Goal: Obtain resource: Download file/media

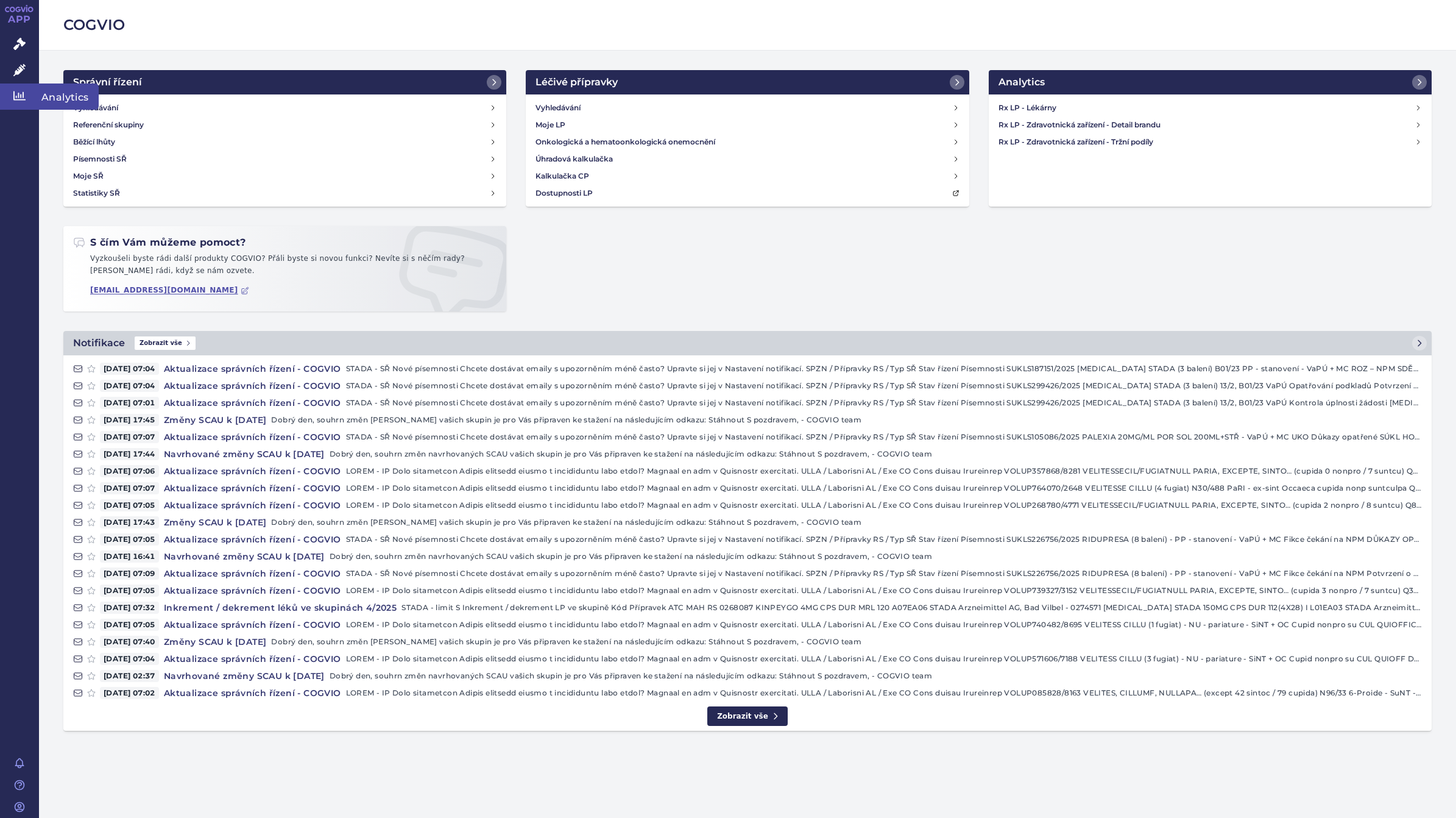
click at [20, 95] on icon at bounding box center [19, 96] width 12 height 9
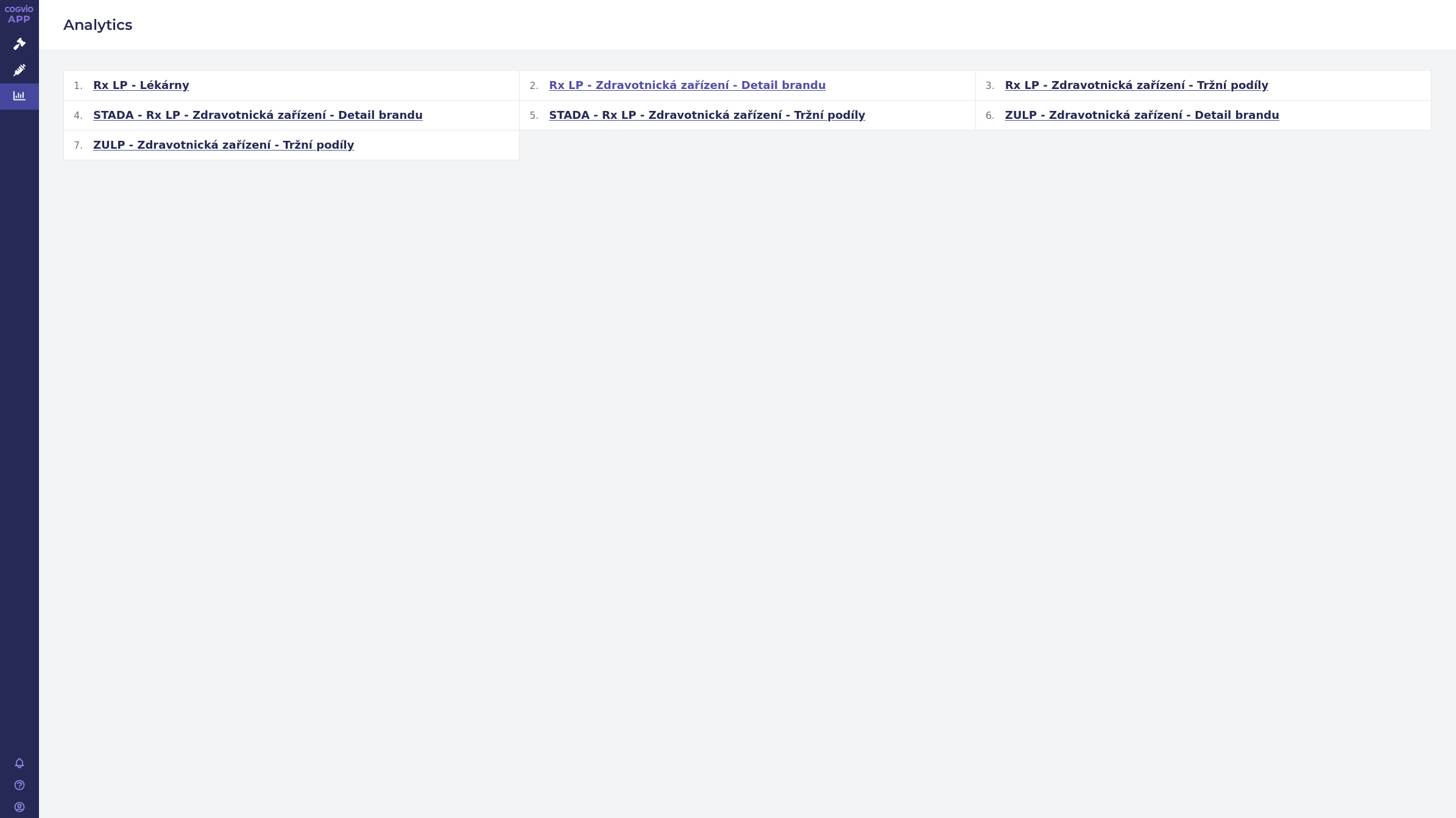
click at [643, 86] on span "Rx LP - Zdravotnická zařízení - Detail brandu" at bounding box center [687, 85] width 277 height 14
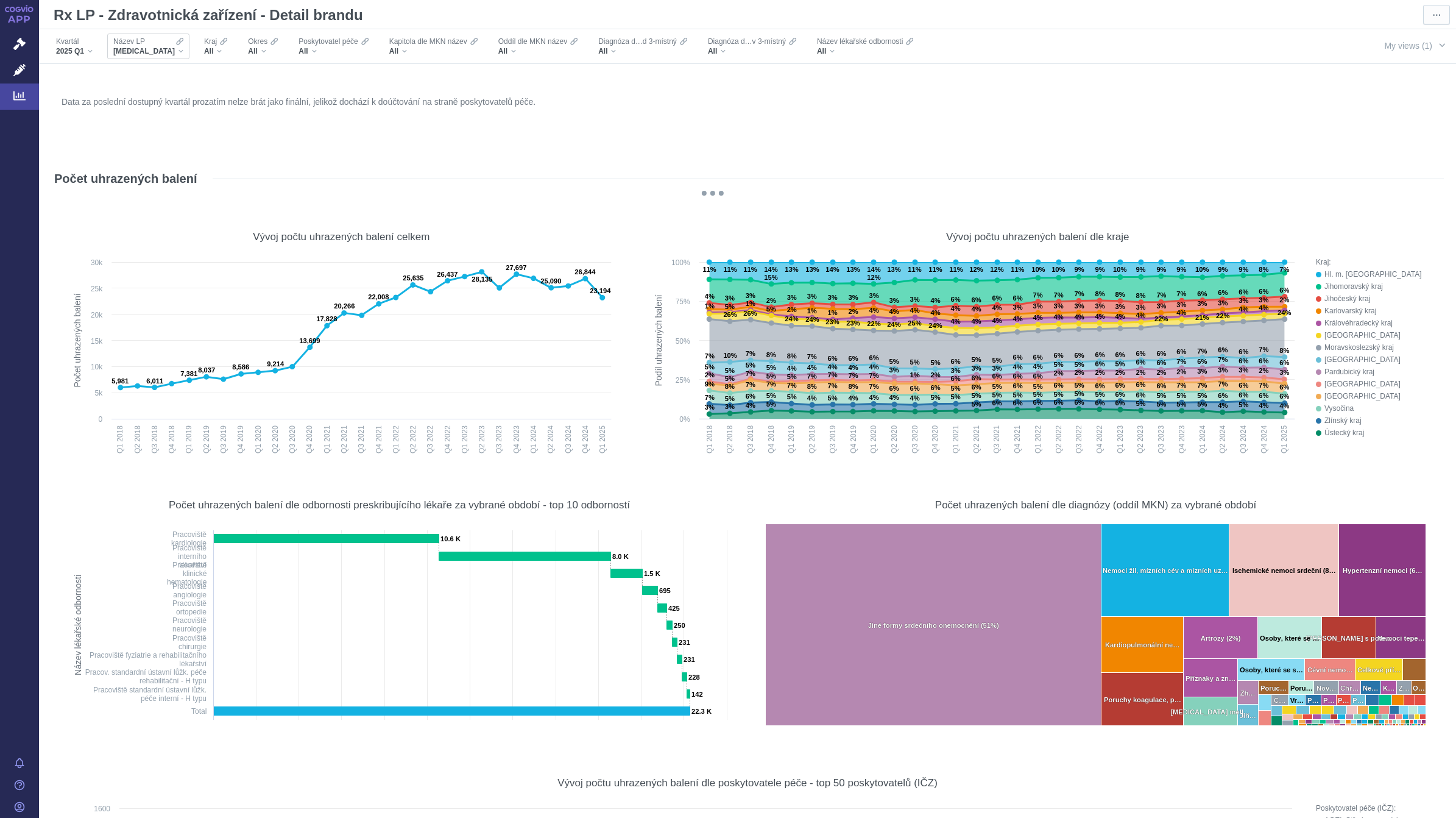
click at [154, 54] on div "XARELTO" at bounding box center [148, 51] width 70 height 10
type input "matrifen"
click at [141, 92] on span "MATRIFEN" at bounding box center [179, 92] width 137 height 17
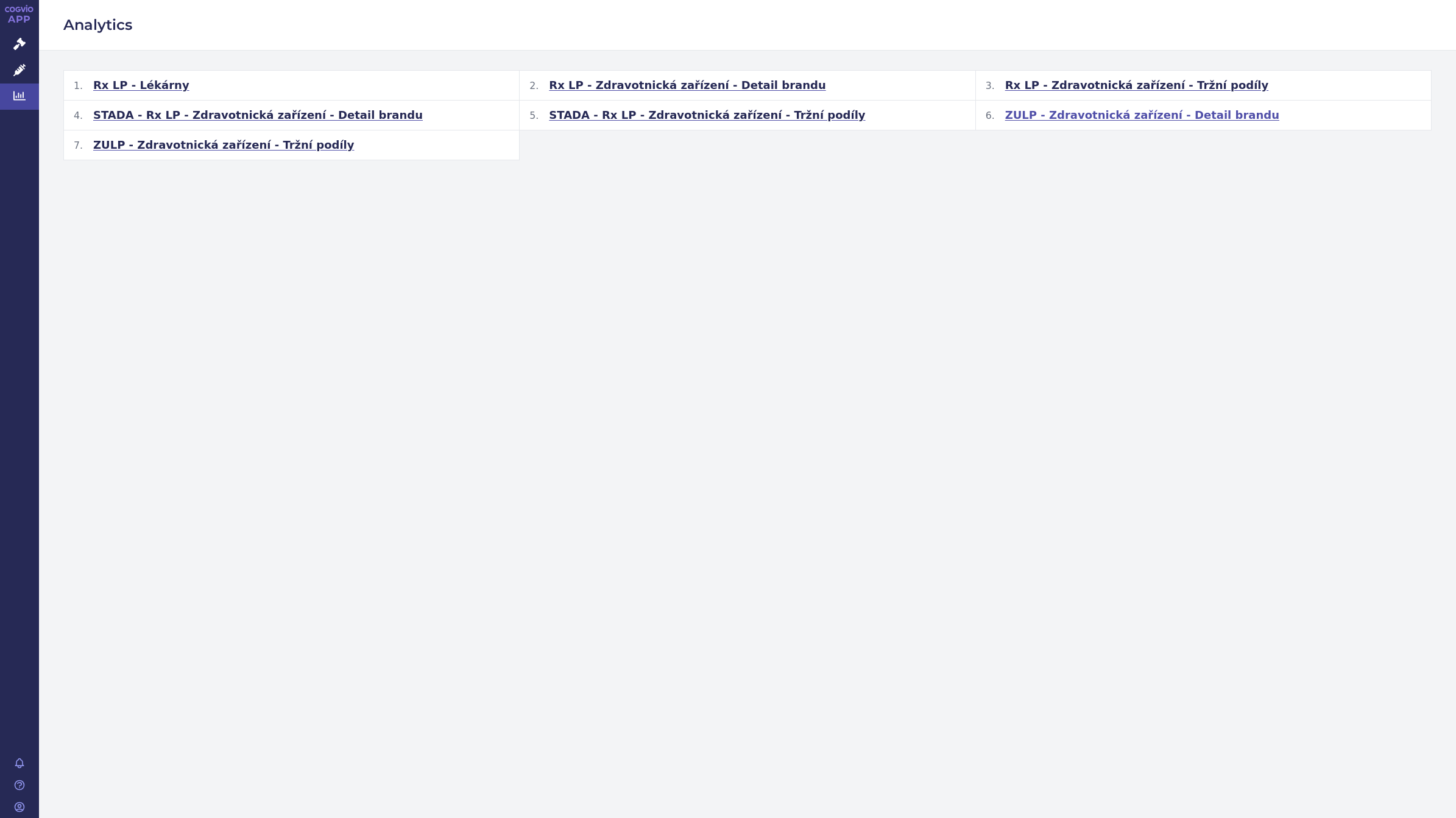
click at [1110, 116] on span "ZULP - Zdravotnická zařízení - Detail brandu" at bounding box center [1142, 115] width 274 height 14
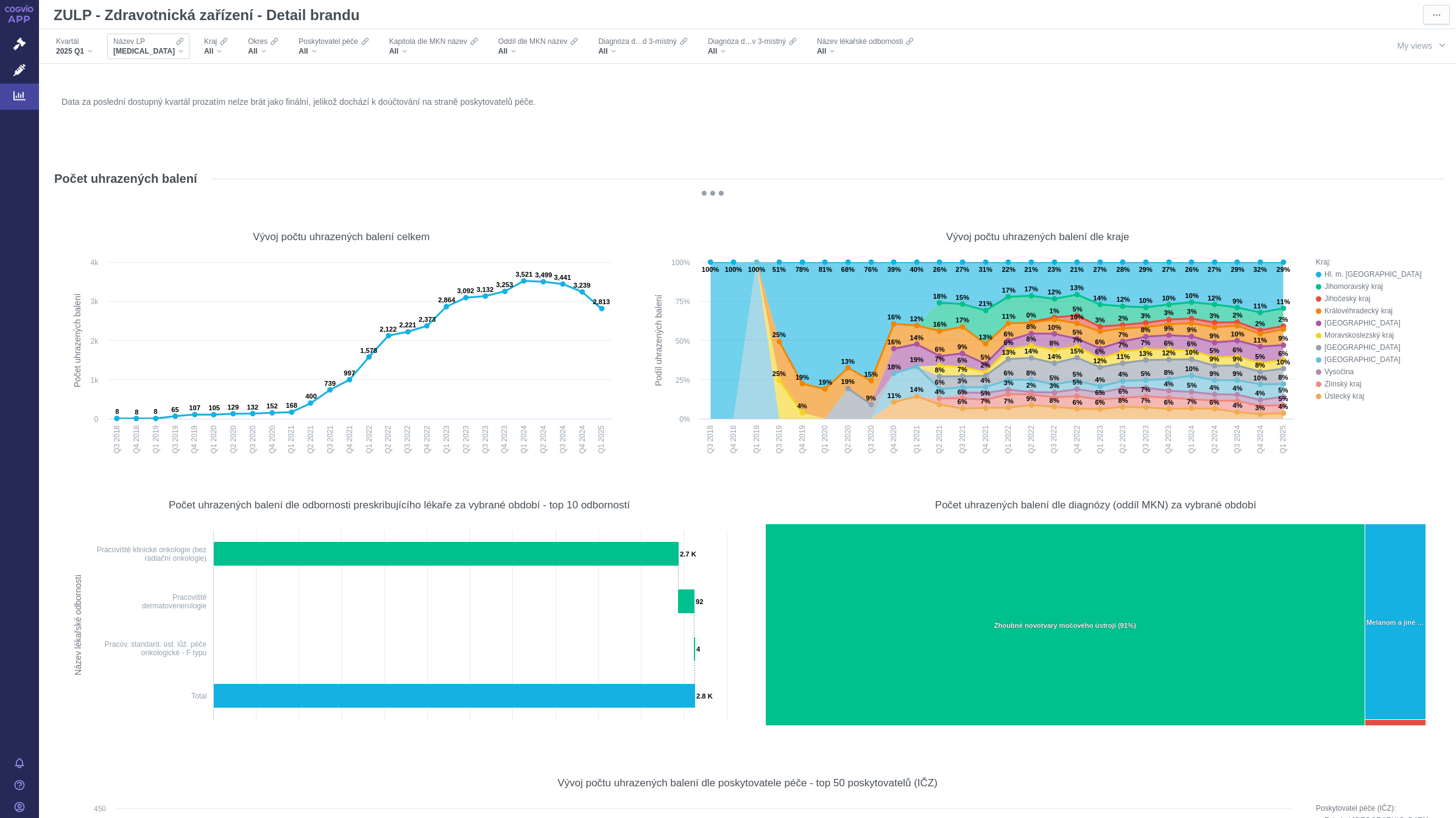
click at [151, 52] on div "BAVENCIO" at bounding box center [148, 51] width 70 height 10
drag, startPoint x: 150, startPoint y: 62, endPoint x: 131, endPoint y: 91, distance: 34.7
click at [131, 91] on div "matri" at bounding box center [179, 168] width 150 height 219
drag, startPoint x: 131, startPoint y: 91, endPoint x: 210, endPoint y: 72, distance: 81.3
click at [210, 73] on input "matri" at bounding box center [179, 73] width 137 height 16
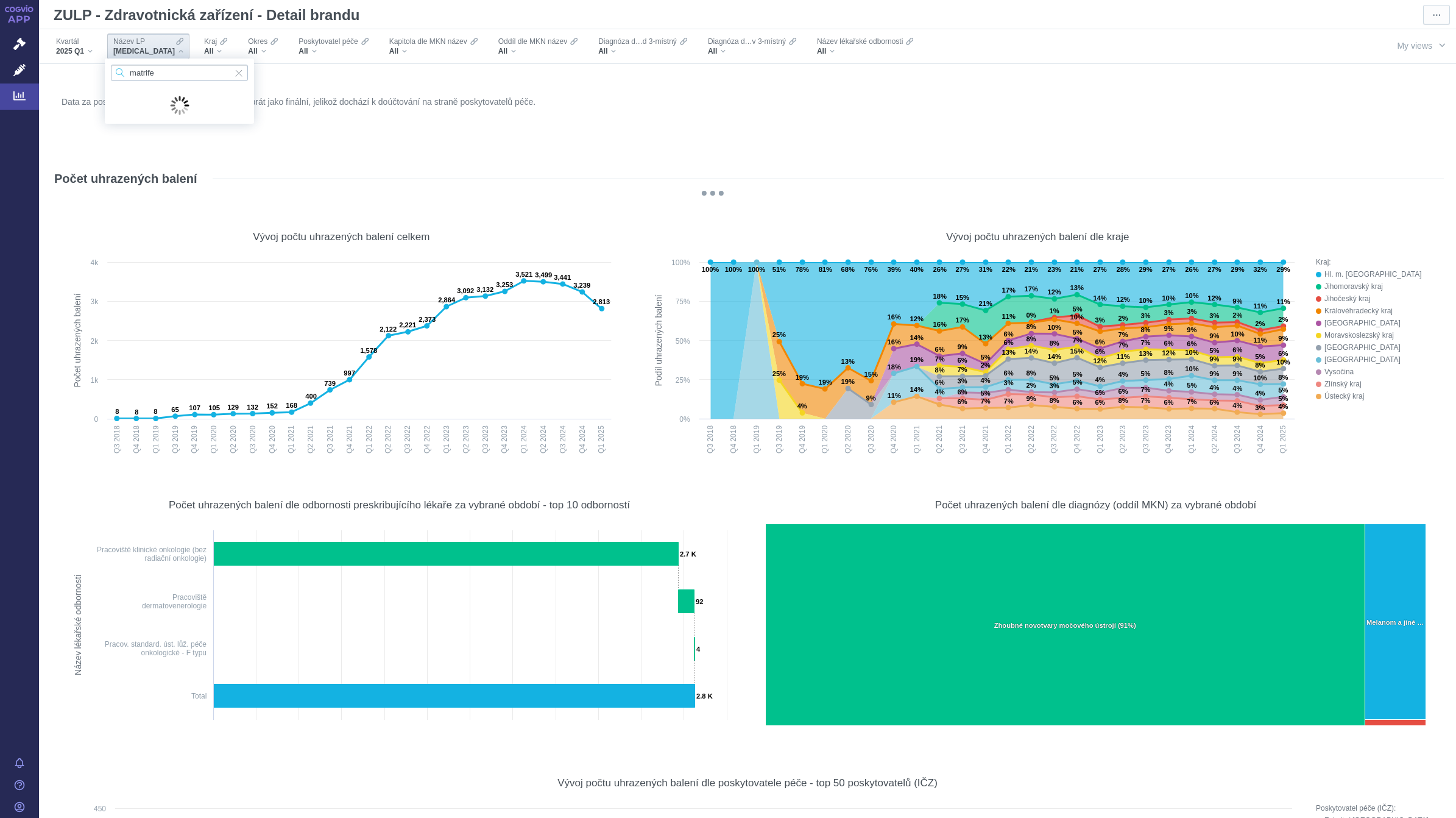
type input "matrifen"
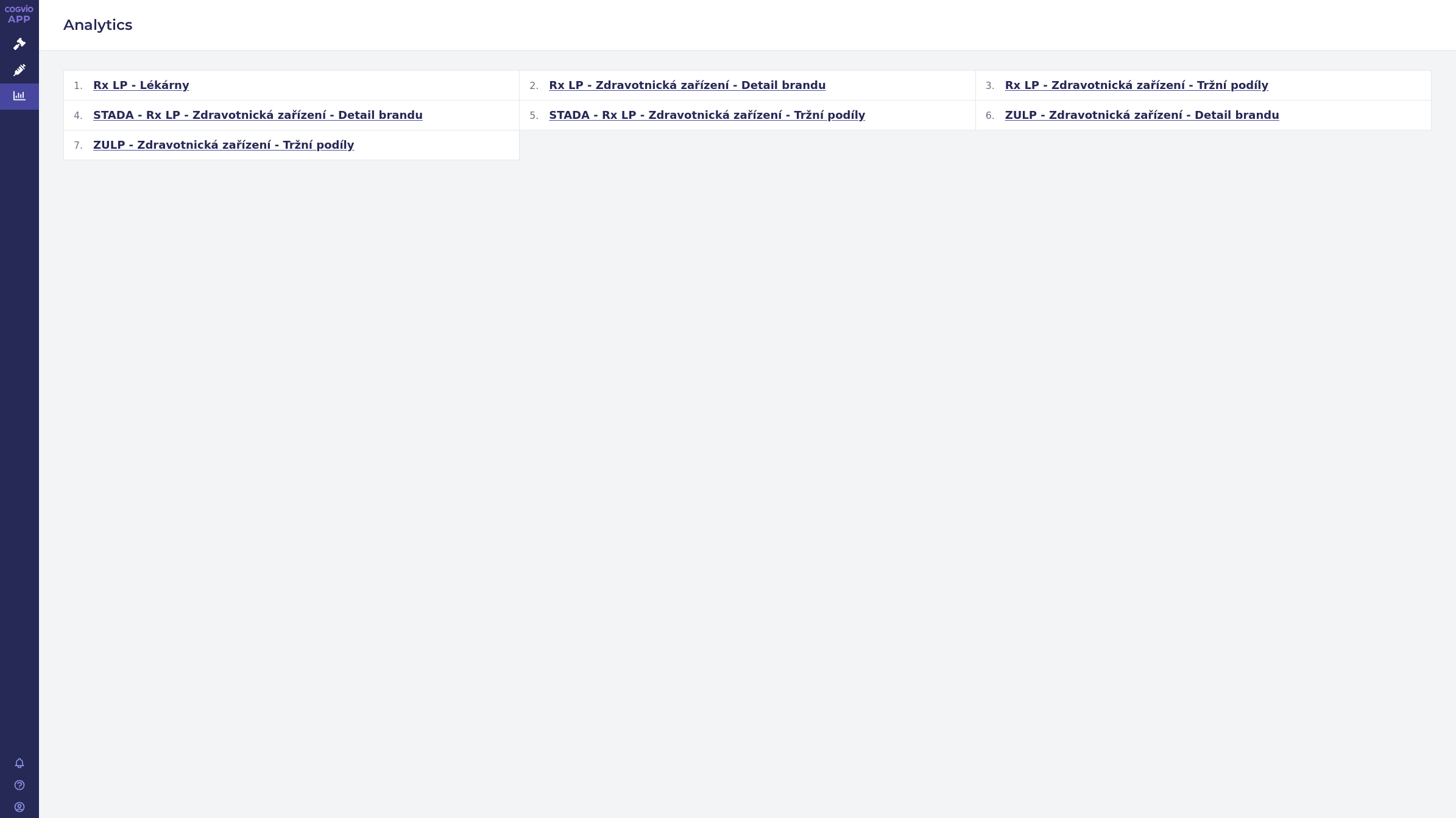
click at [1017, 118] on span "ZULP - Zdravotnická zařízení - Detail brandu" at bounding box center [1142, 115] width 274 height 14
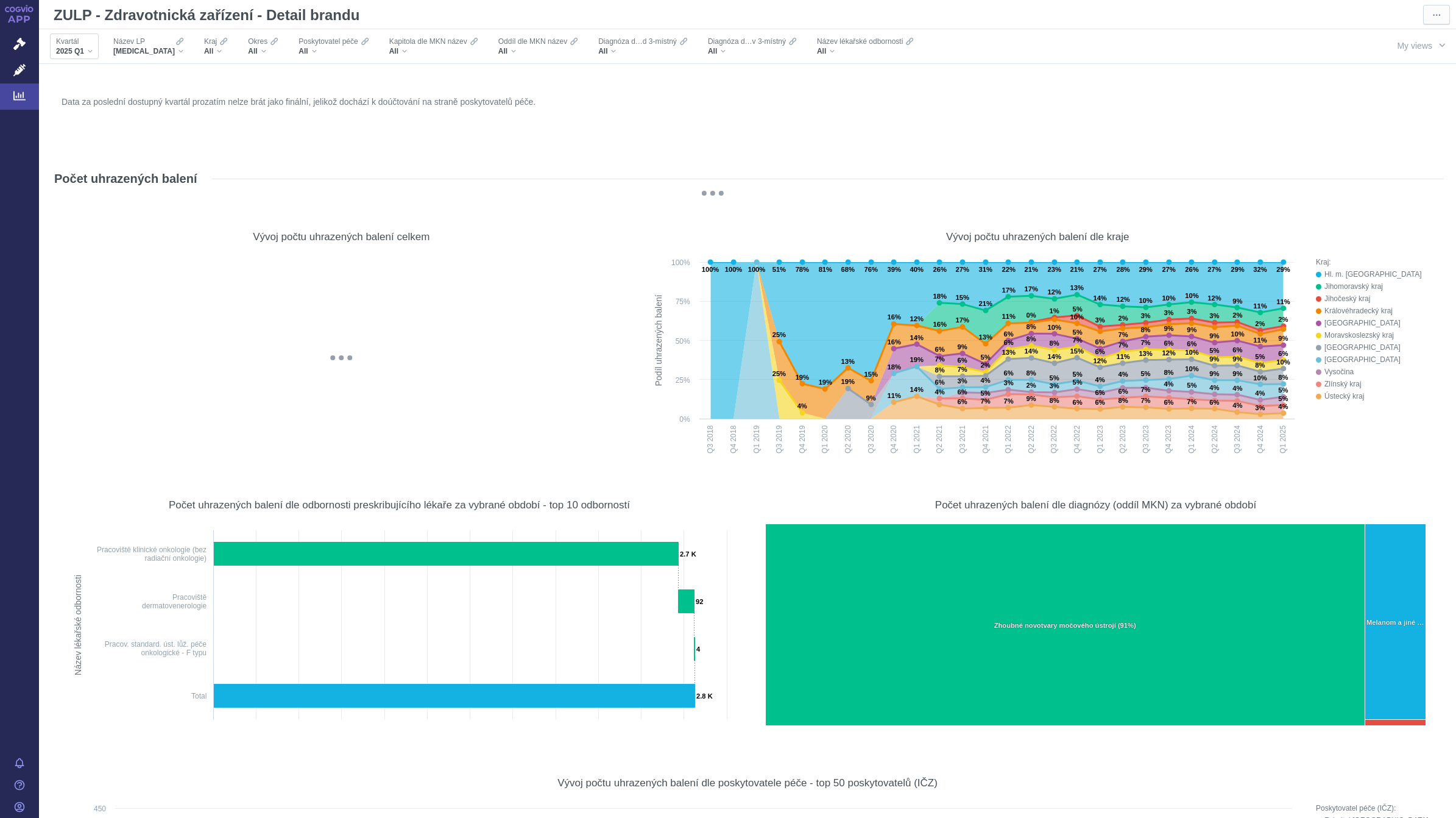
click at [80, 51] on span "2025 Q1" at bounding box center [70, 51] width 28 height 10
checkbox input "true"
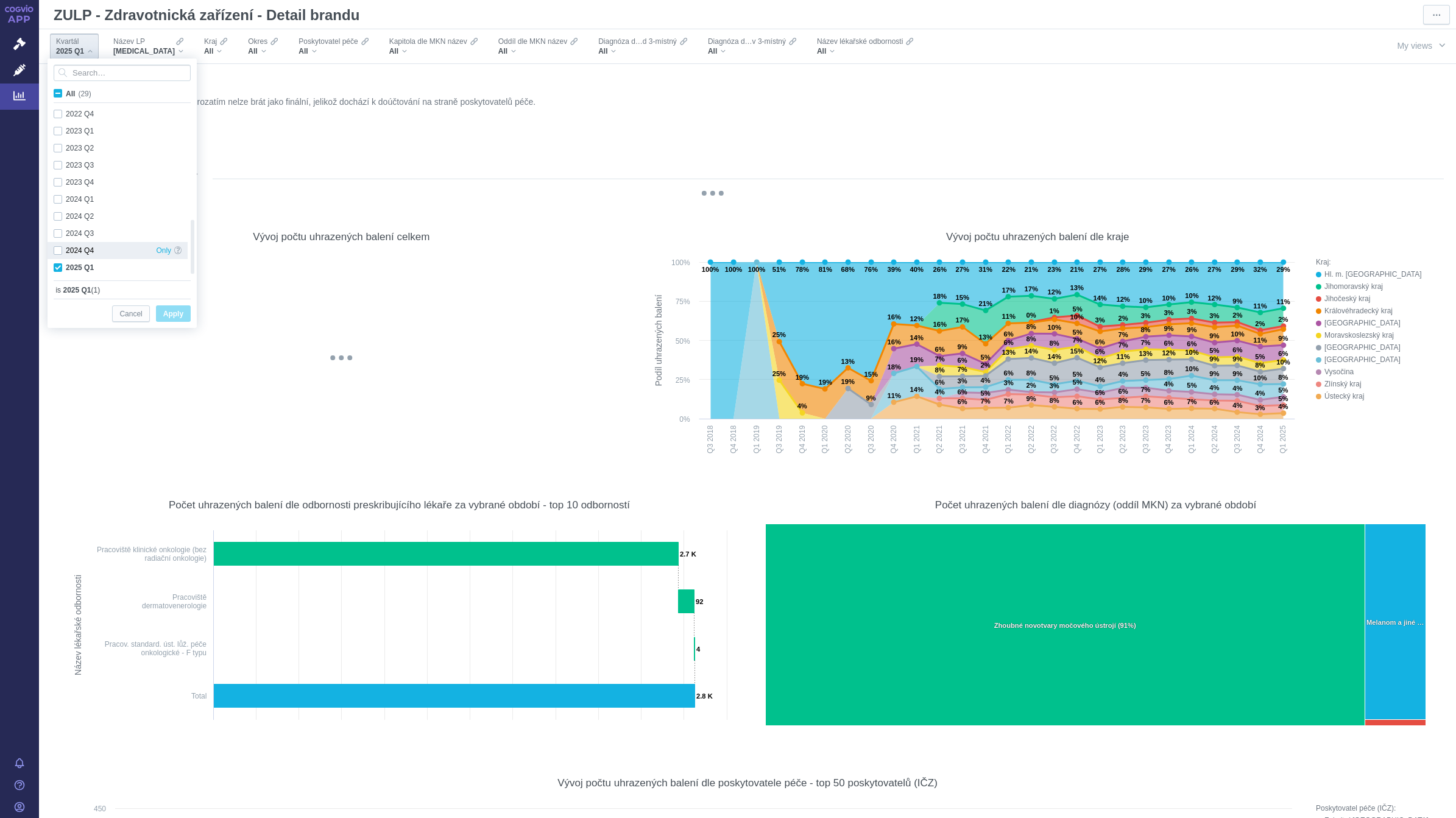
click at [59, 248] on div "2024 Q4 Only" at bounding box center [118, 250] width 140 height 17
checkbox input "true"
click at [57, 236] on div "2024 Q3 Only" at bounding box center [118, 233] width 140 height 17
checkbox input "true"
click at [58, 214] on div "2024 Q2 Only" at bounding box center [118, 216] width 140 height 17
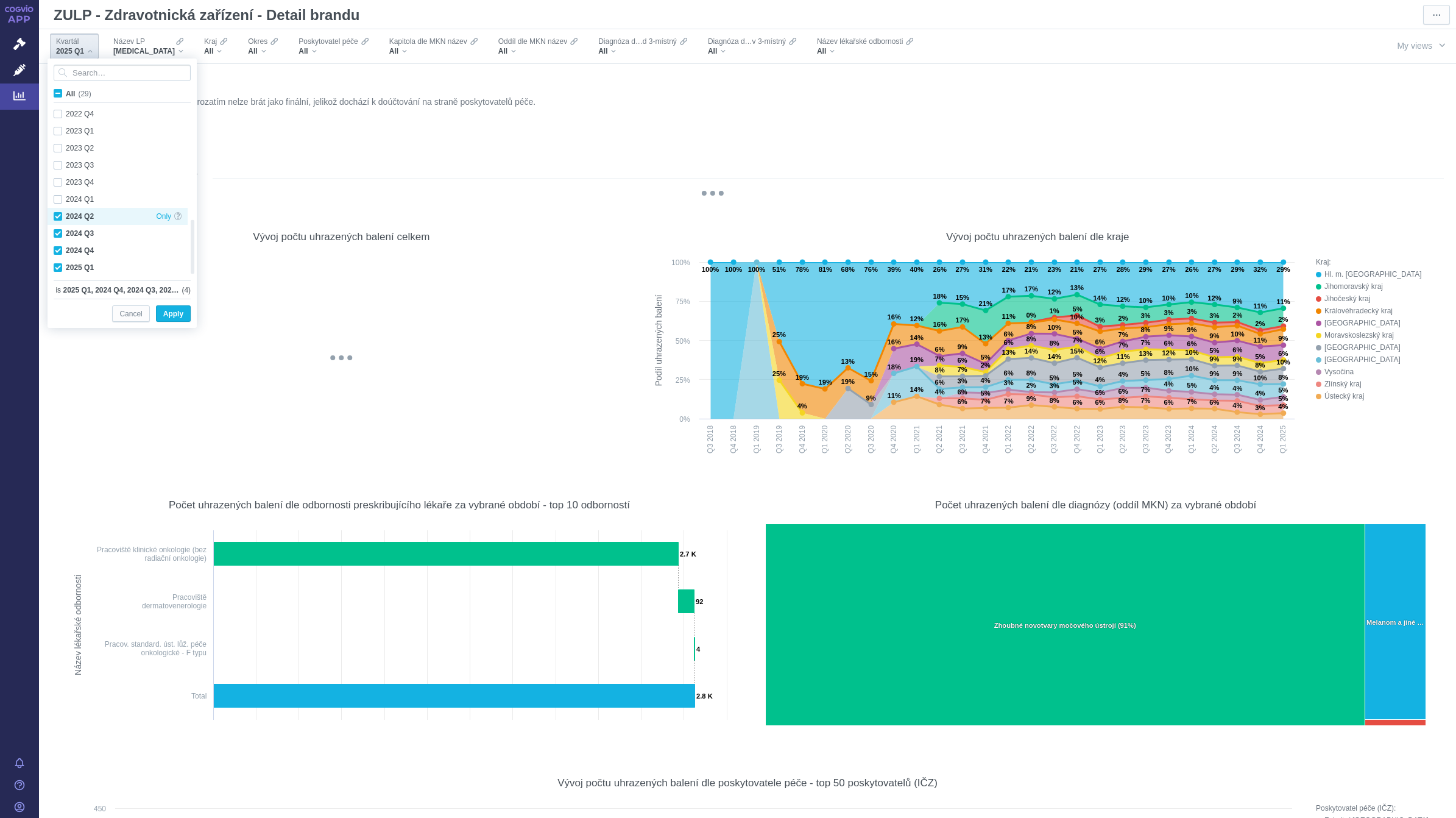
checkbox input "true"
click at [58, 196] on div "2024 Q1 Only" at bounding box center [118, 199] width 140 height 17
checkbox input "true"
drag, startPoint x: 166, startPoint y: 315, endPoint x: 141, endPoint y: 46, distance: 270.2
click at [166, 315] on span "Apply" at bounding box center [173, 314] width 20 height 15
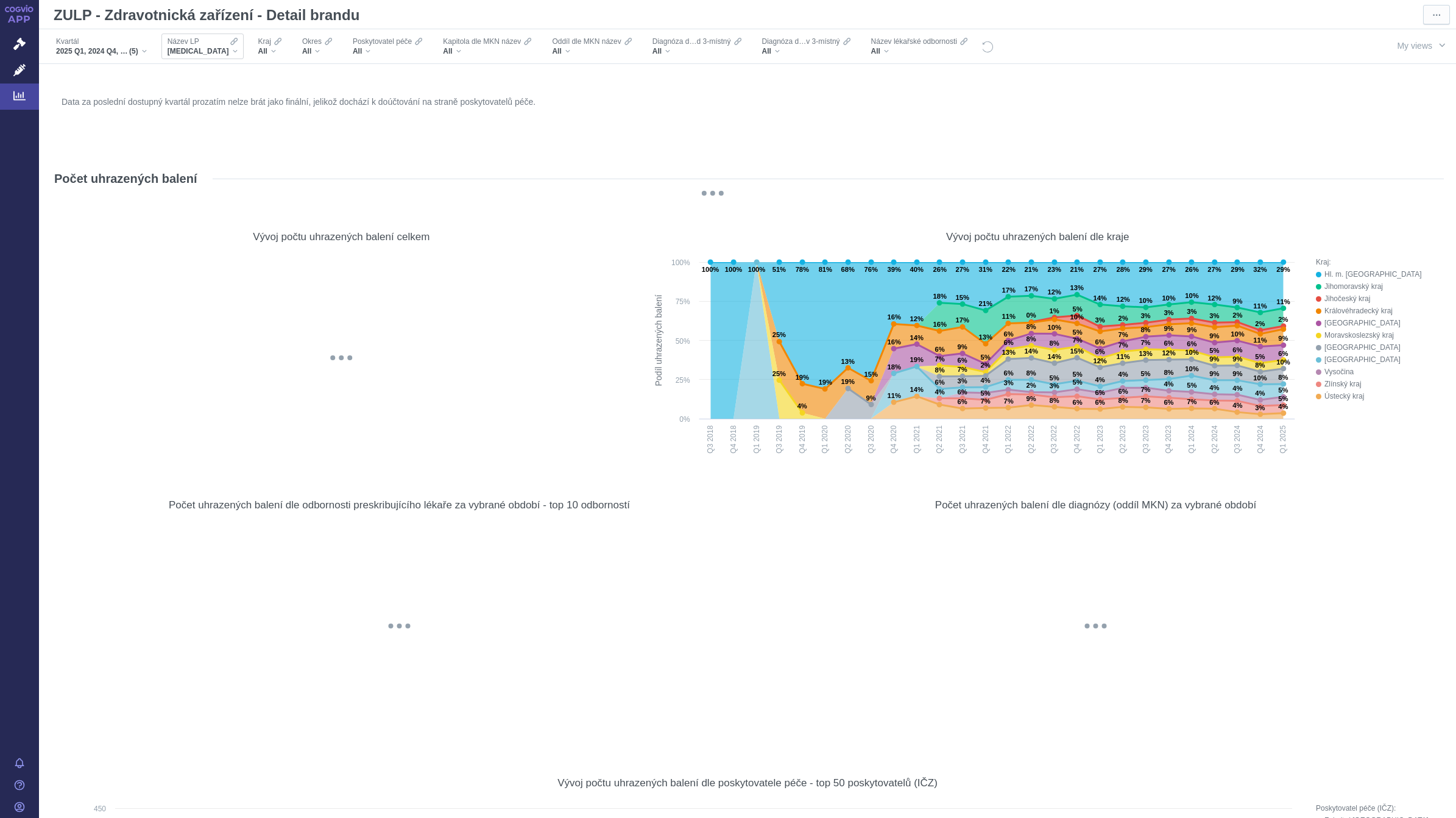
click at [193, 52] on span "BAVENCIO" at bounding box center [198, 51] width 61 height 10
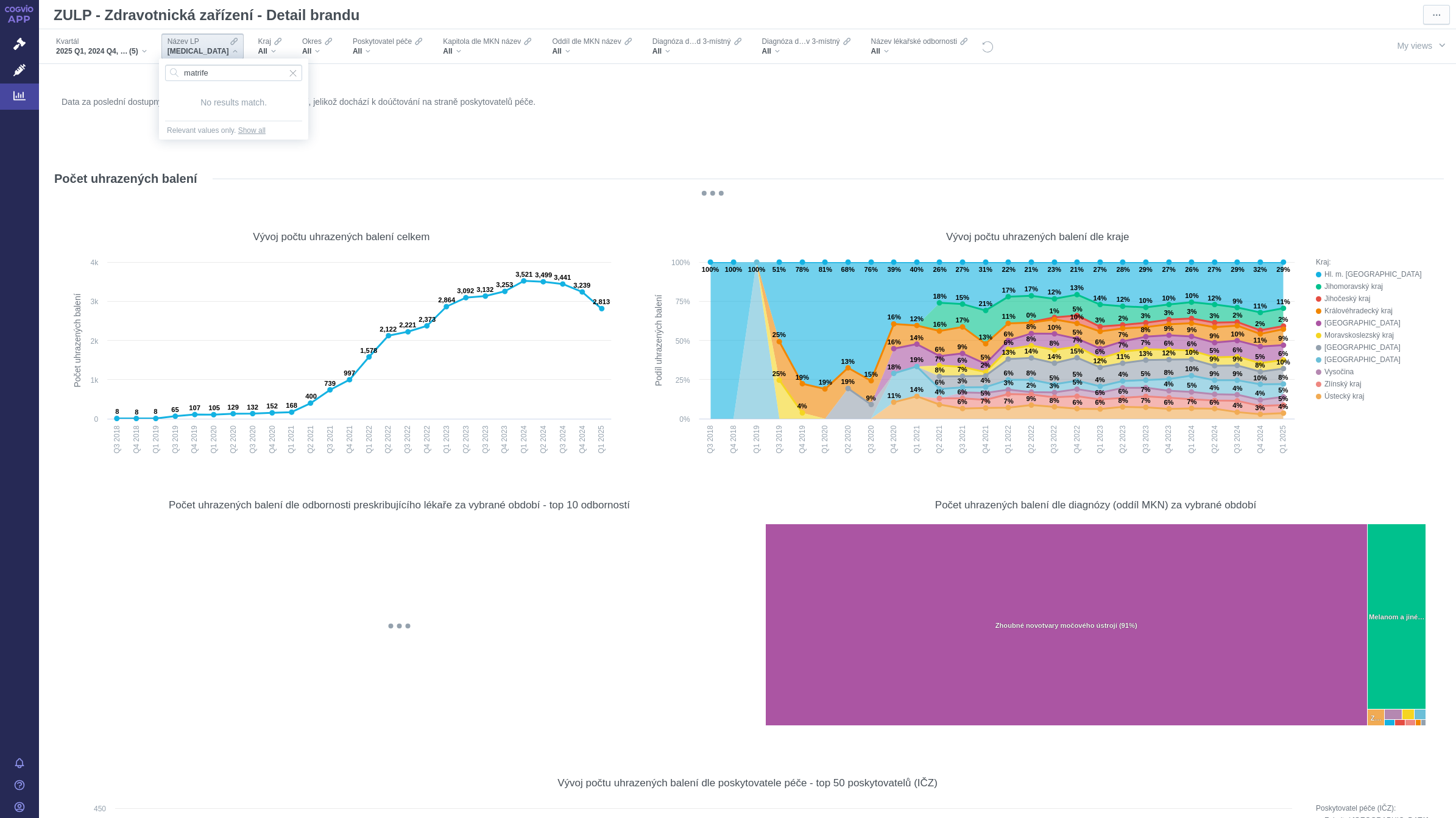
type input "matrifen"
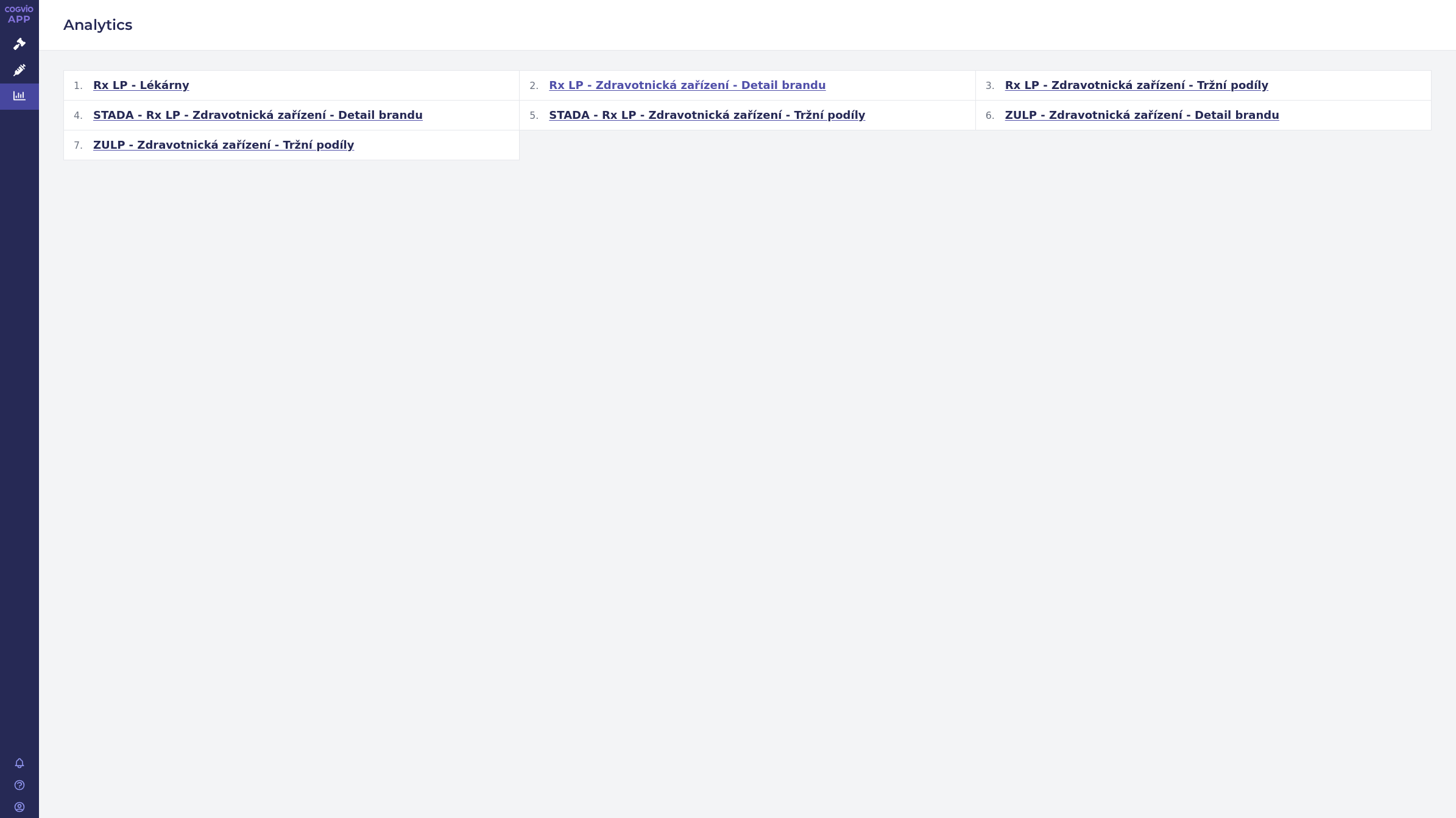
click at [620, 85] on span "Rx LP - Zdravotnická zařízení - Detail brandu" at bounding box center [687, 85] width 277 height 14
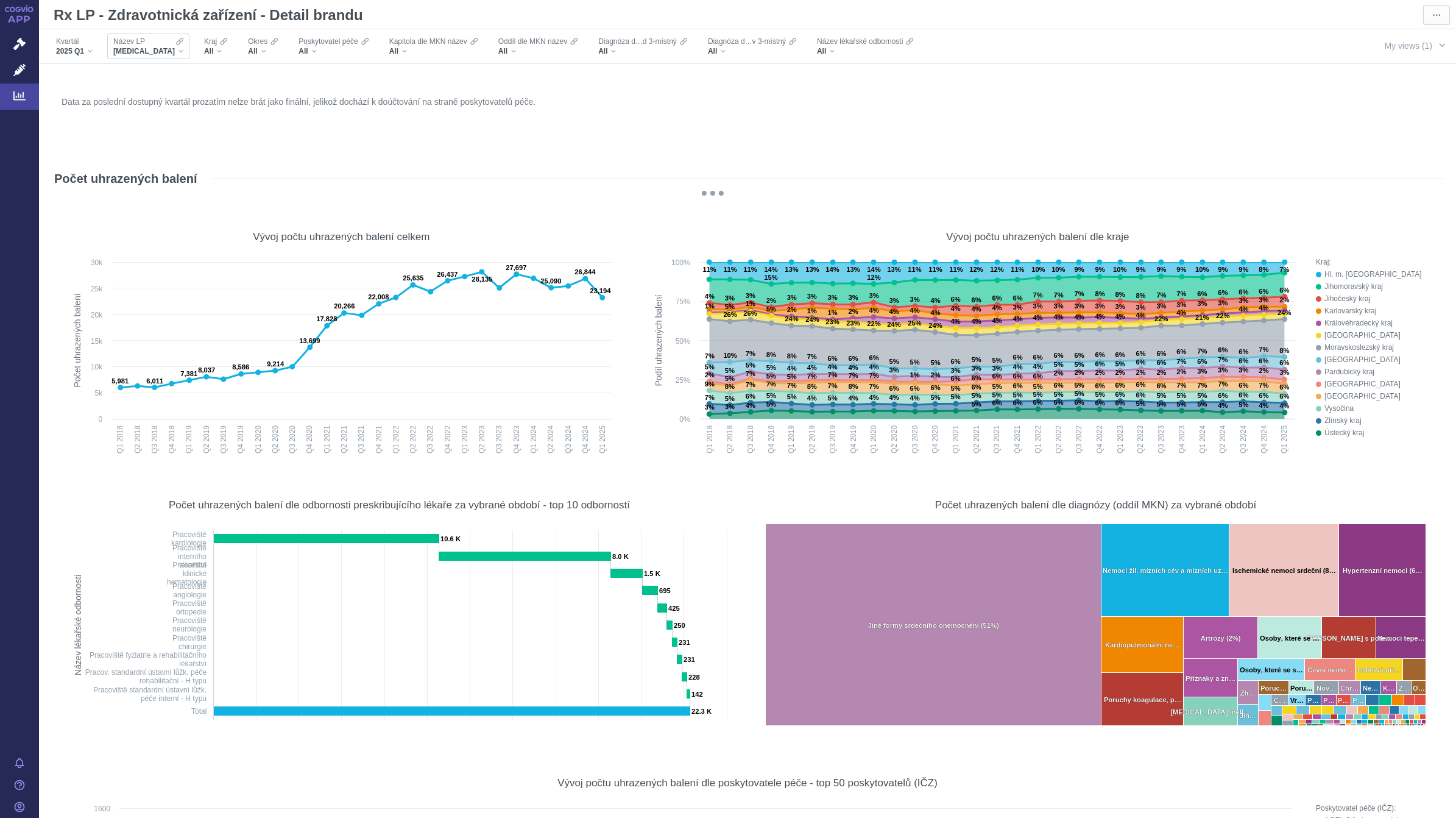
click at [145, 53] on span "XARELTO" at bounding box center [144, 51] width 61 height 10
type input "matri"
click at [147, 89] on span "MATRIFEN" at bounding box center [174, 92] width 127 height 17
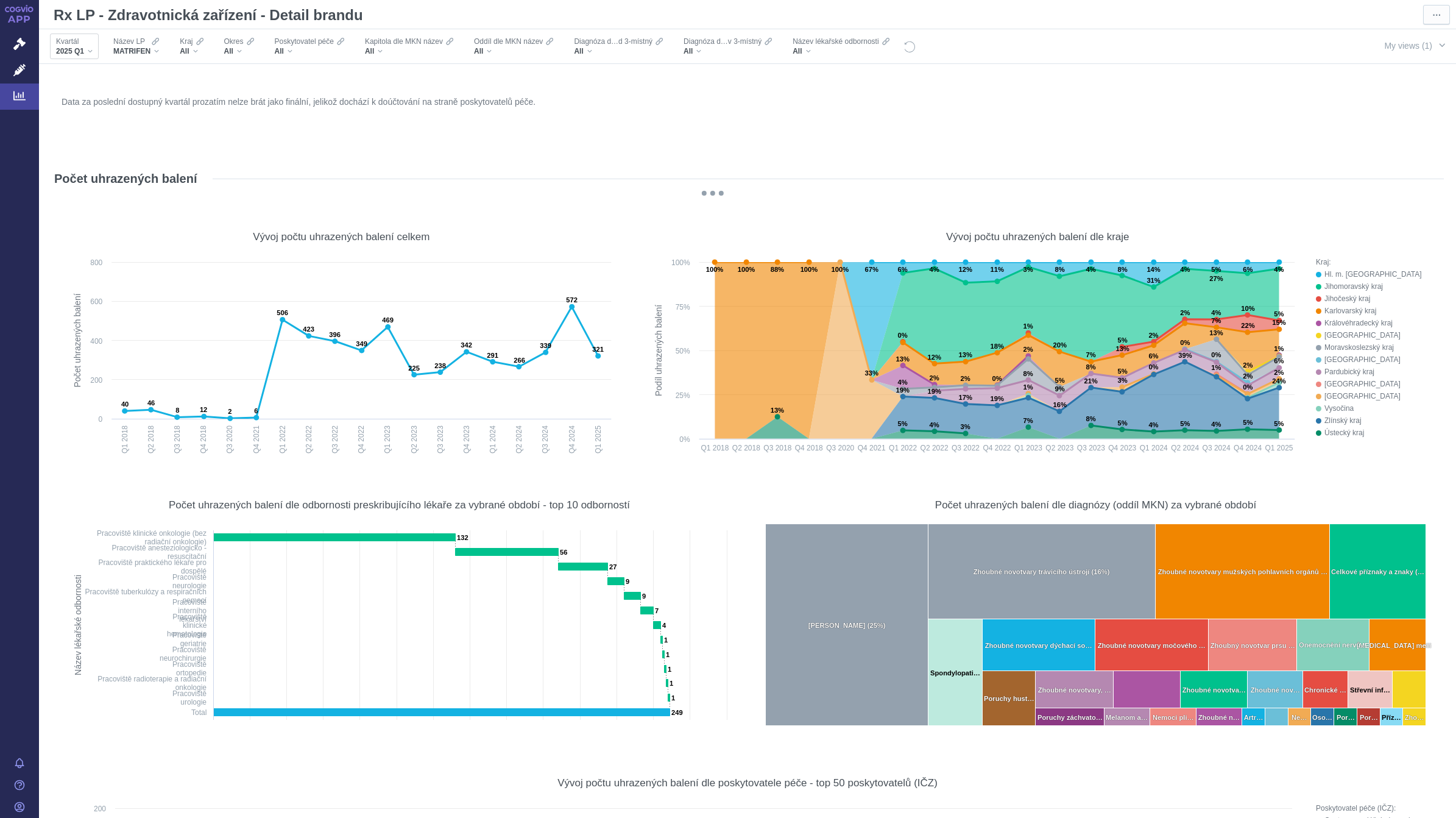
click at [76, 57] on div "Kvartál 2025 Q1" at bounding box center [74, 46] width 49 height 26
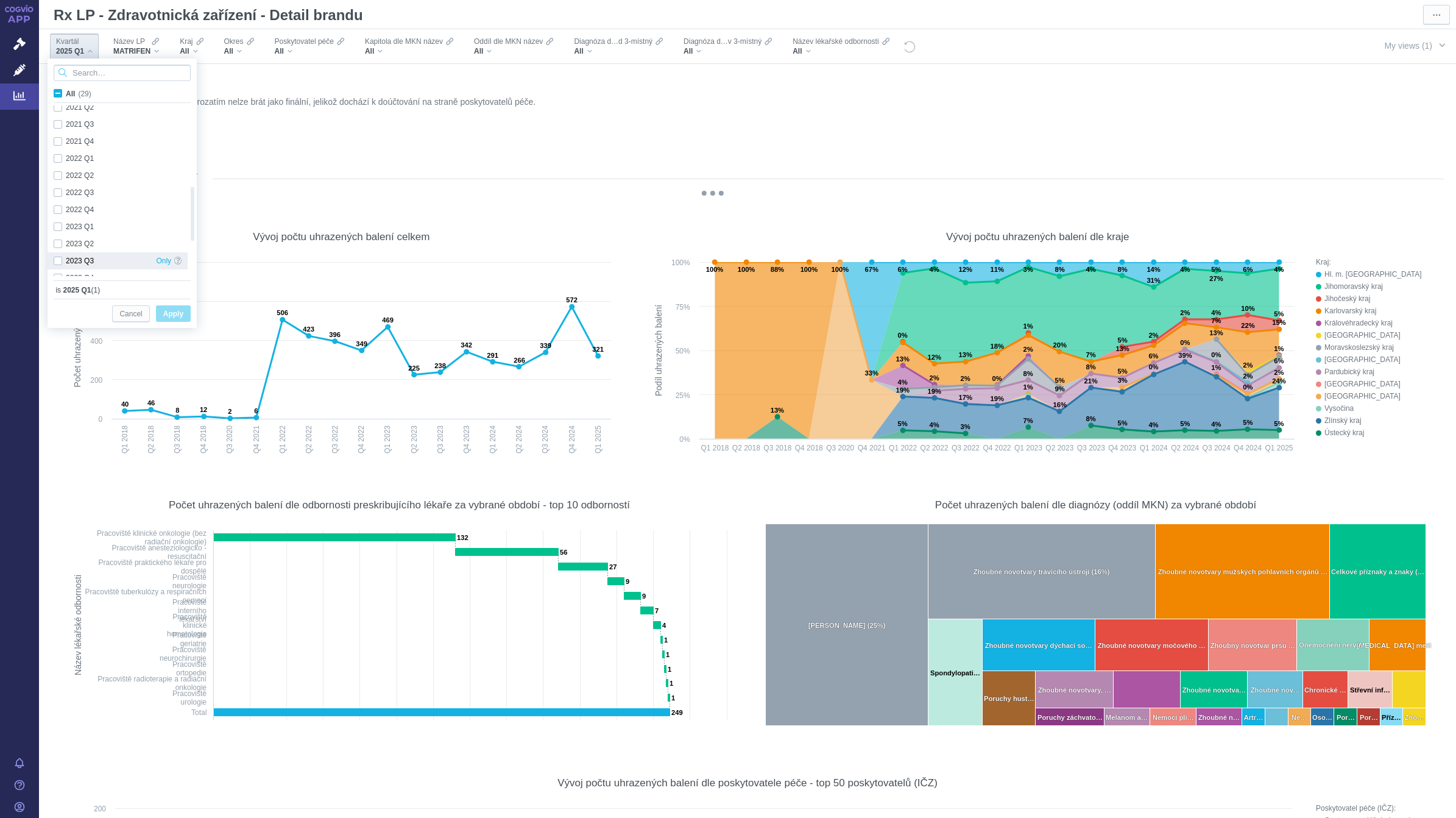
checkbox input "true"
click at [58, 248] on div "2024 Q4 Only" at bounding box center [118, 250] width 140 height 17
checkbox input "true"
click at [58, 236] on div "2024 Q3 Only" at bounding box center [118, 233] width 140 height 17
checkbox input "true"
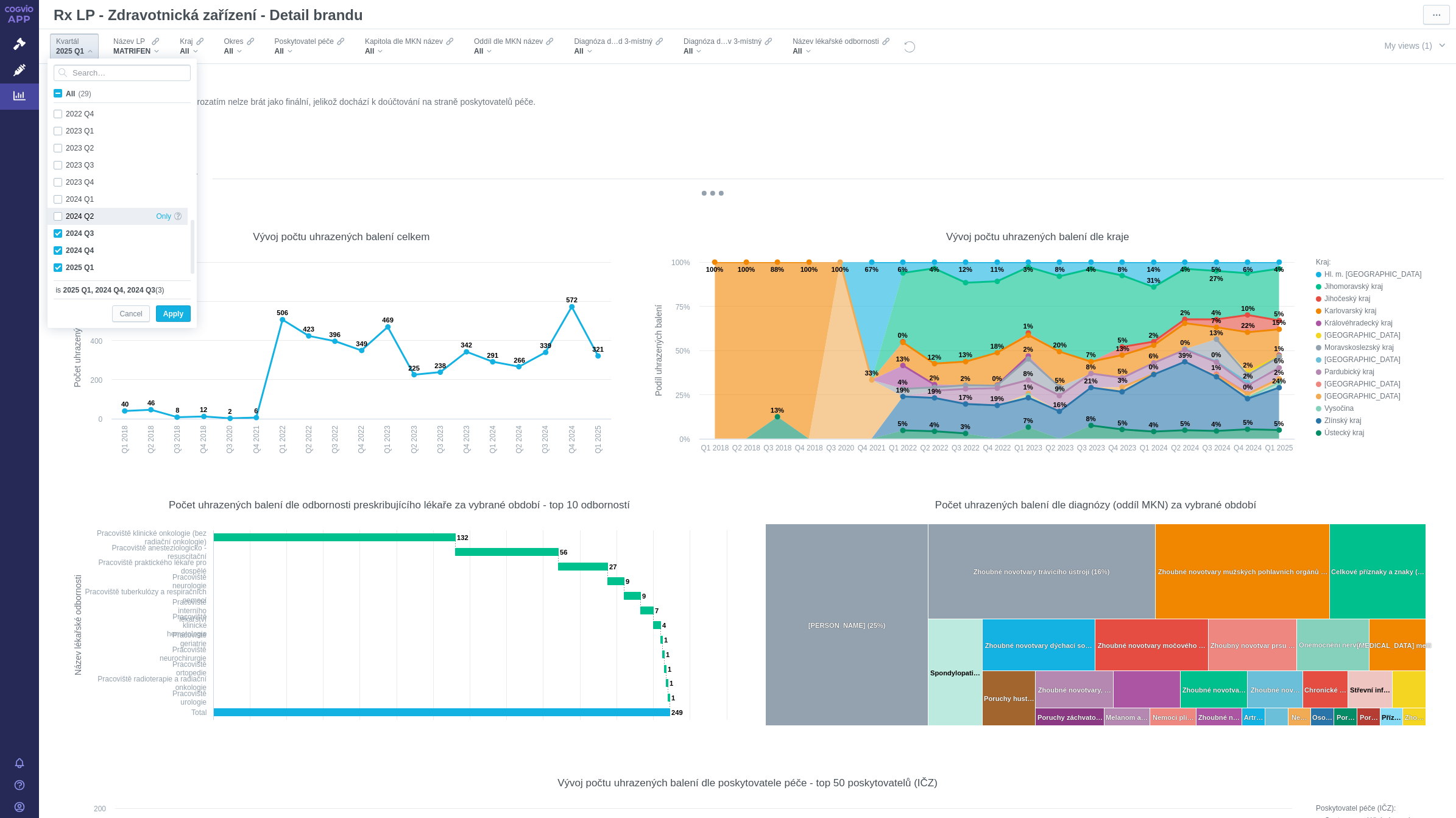
click at [58, 215] on div "2024 Q2 Only" at bounding box center [118, 216] width 140 height 17
checkbox input "true"
click at [55, 197] on div "2024 Q1 Only" at bounding box center [118, 199] width 140 height 17
checkbox input "true"
drag, startPoint x: 165, startPoint y: 315, endPoint x: 634, endPoint y: 113, distance: 510.7
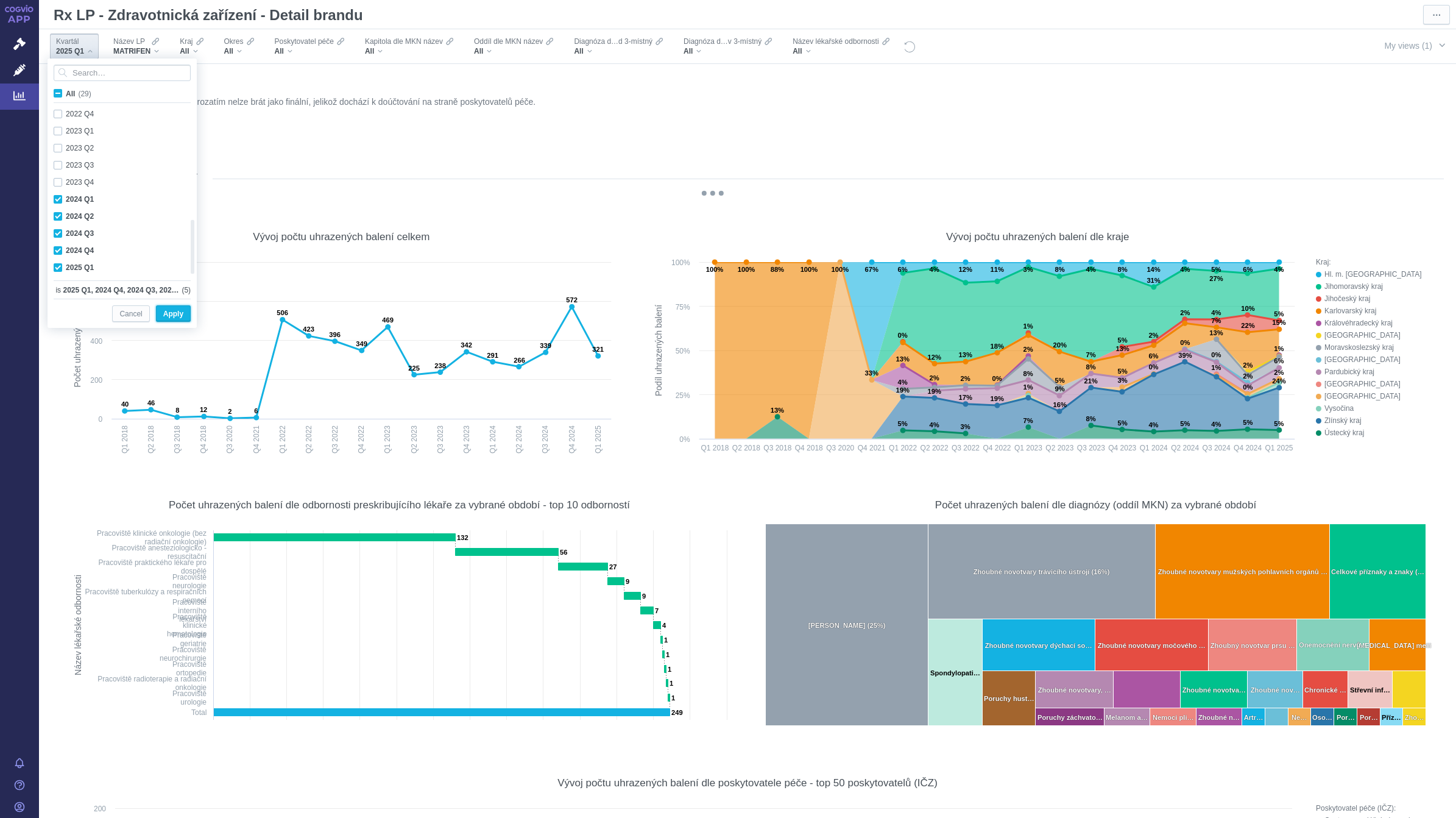
click at [166, 317] on span "Apply" at bounding box center [173, 314] width 20 height 15
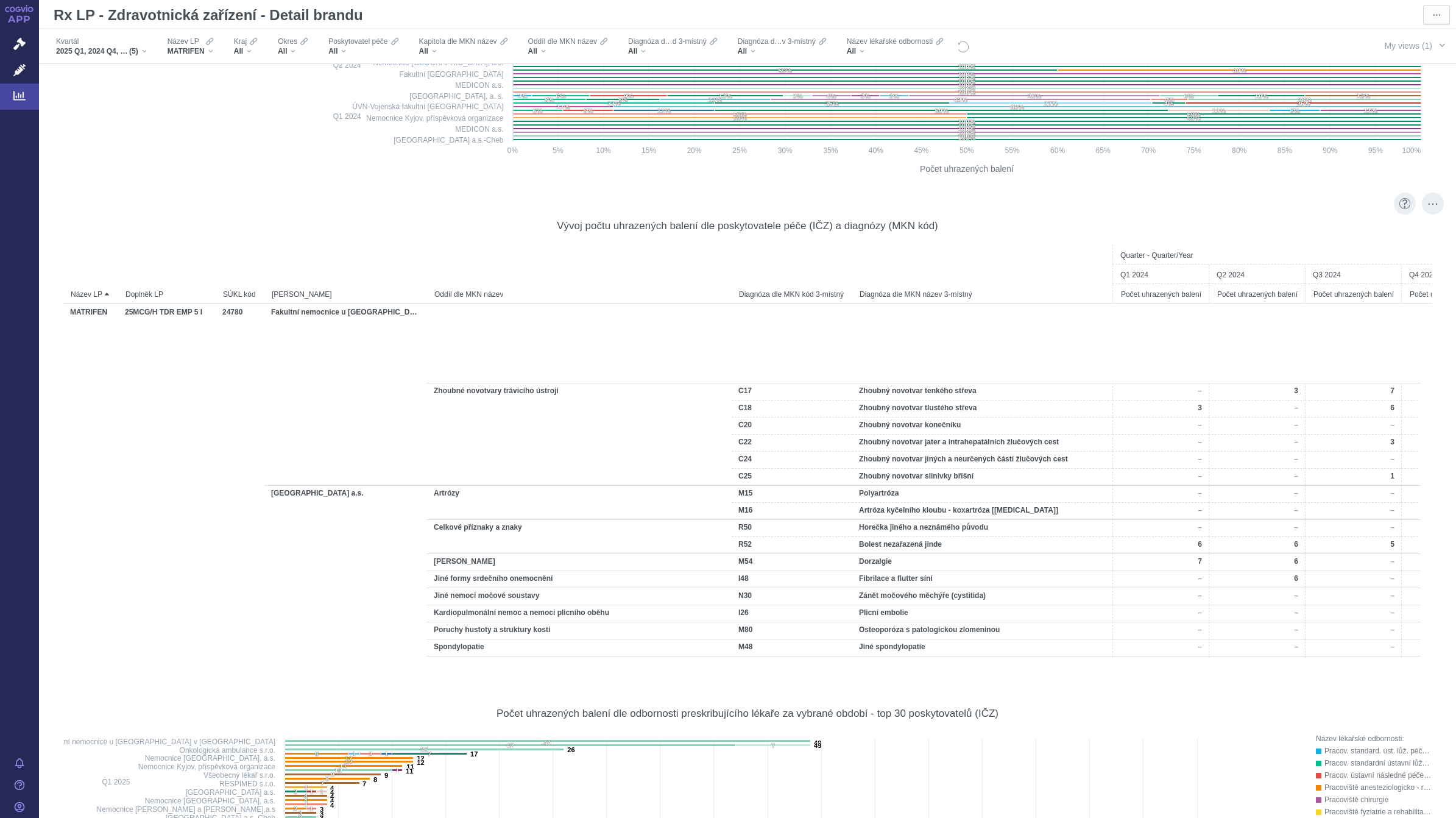
scroll to position [2742, 0]
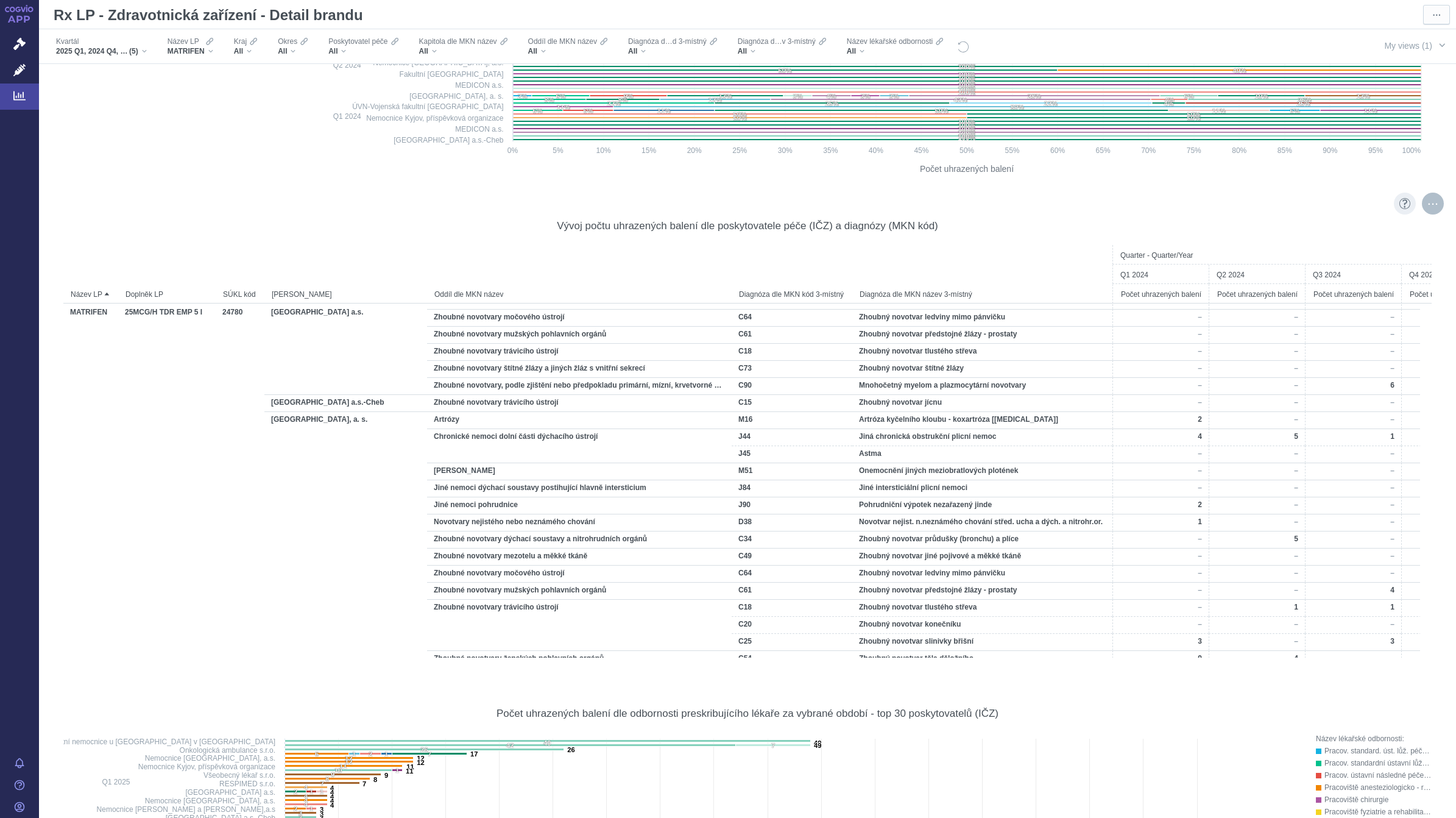
click at [1422, 205] on div "More actions" at bounding box center [1432, 203] width 22 height 22
click at [1345, 233] on span "Export" at bounding box center [1321, 230] width 133 height 12
click at [1308, 279] on div "Formatted (XLSX)" at bounding box center [1321, 279] width 151 height 16
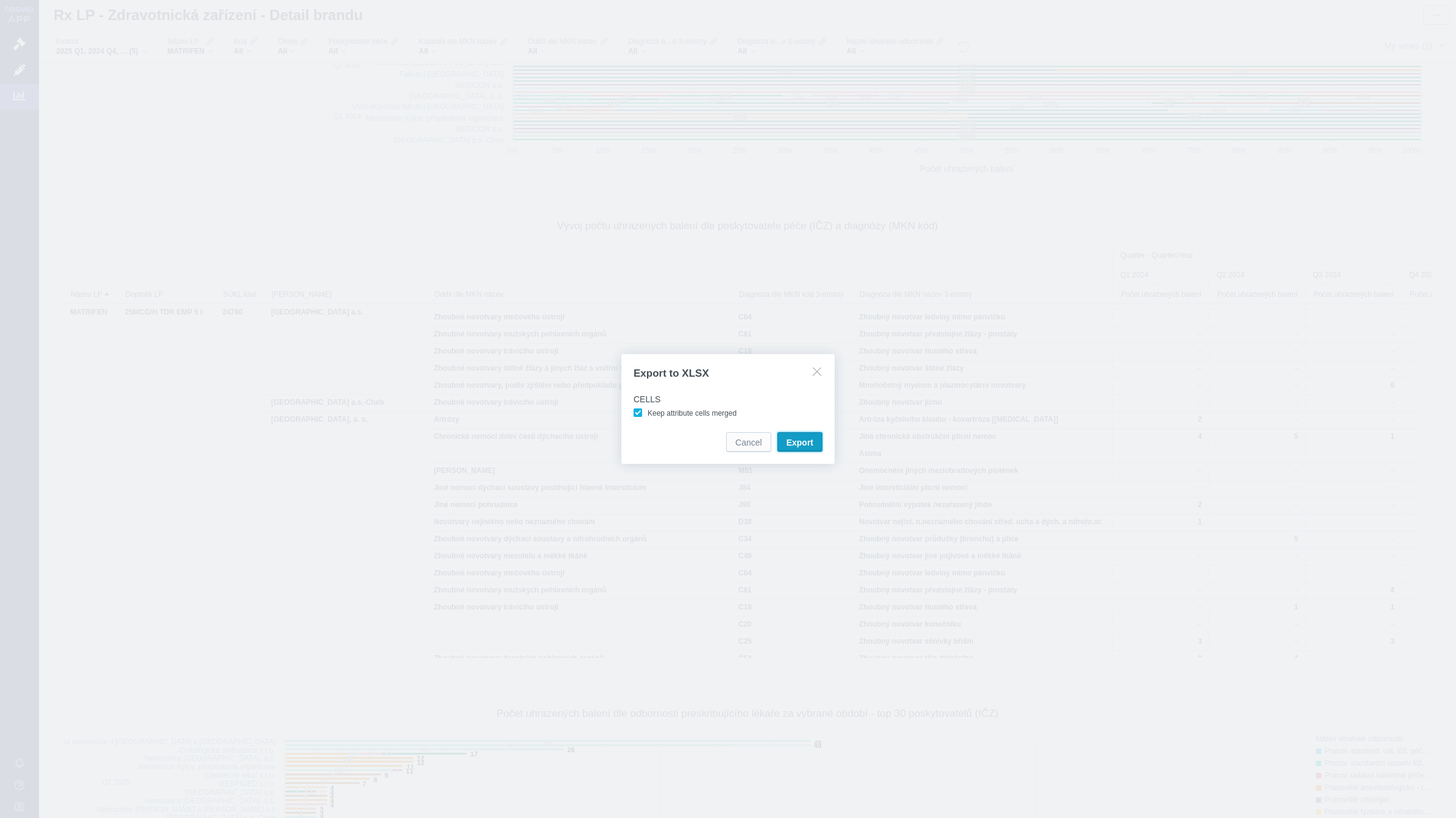
click at [796, 439] on span "Export" at bounding box center [800, 442] width 27 height 12
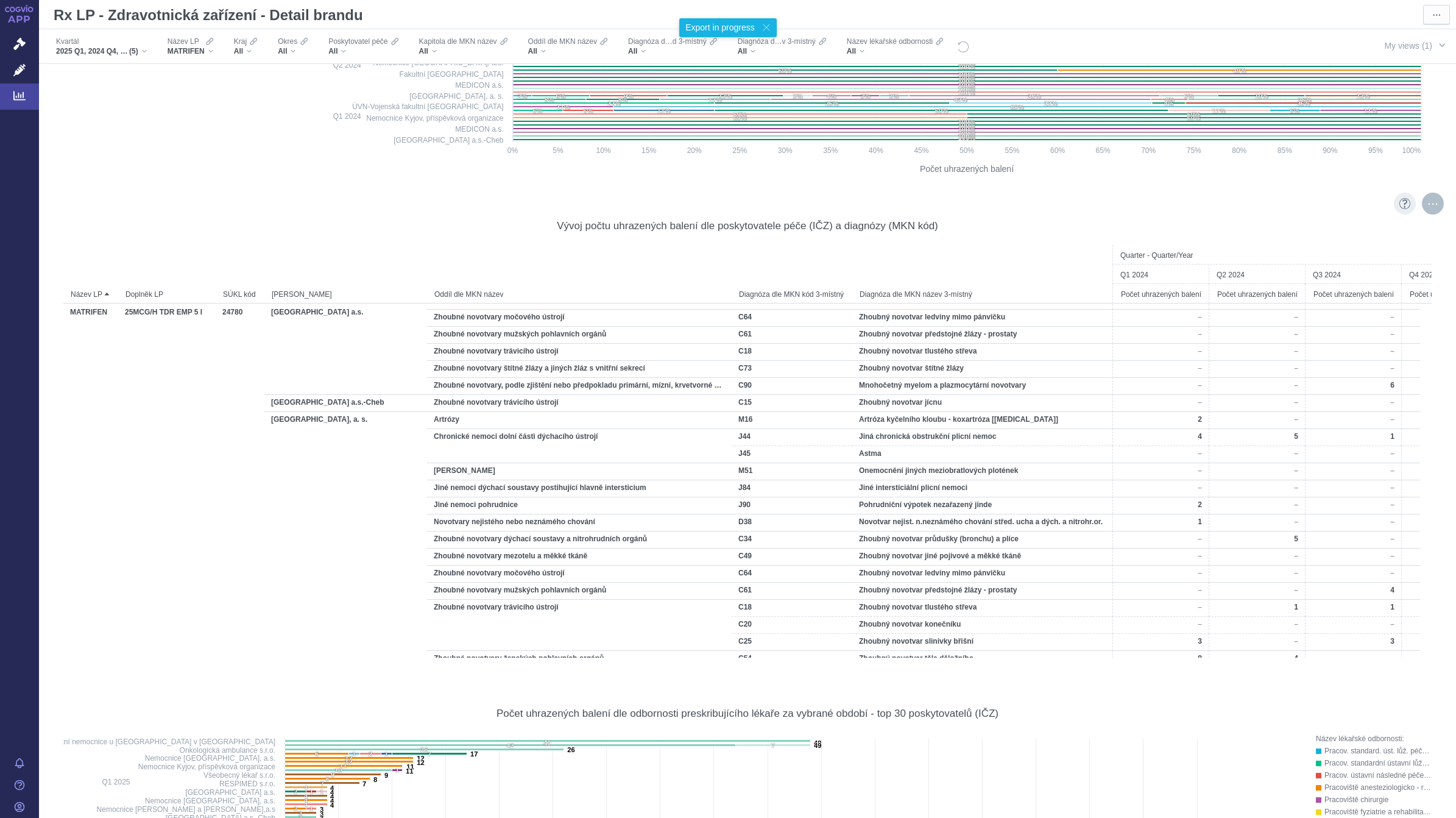
click at [1423, 207] on div "More actions" at bounding box center [1432, 203] width 22 height 22
click at [1331, 235] on span "Export" at bounding box center [1321, 230] width 133 height 12
click at [1144, 202] on div "Vývoj počtu uhrazených balení dle poskytovatele péče (IČZ) a diagnózy (MKN kód)…" at bounding box center [748, 436] width 1380 height 475
click at [926, 241] on div "Vývoj počtu uhrazených balení dle poskytovatele péče (IČZ) a diagnózy (MKN kód)…" at bounding box center [747, 436] width 1368 height 463
drag, startPoint x: 1417, startPoint y: 205, endPoint x: 1420, endPoint y: 212, distance: 7.6
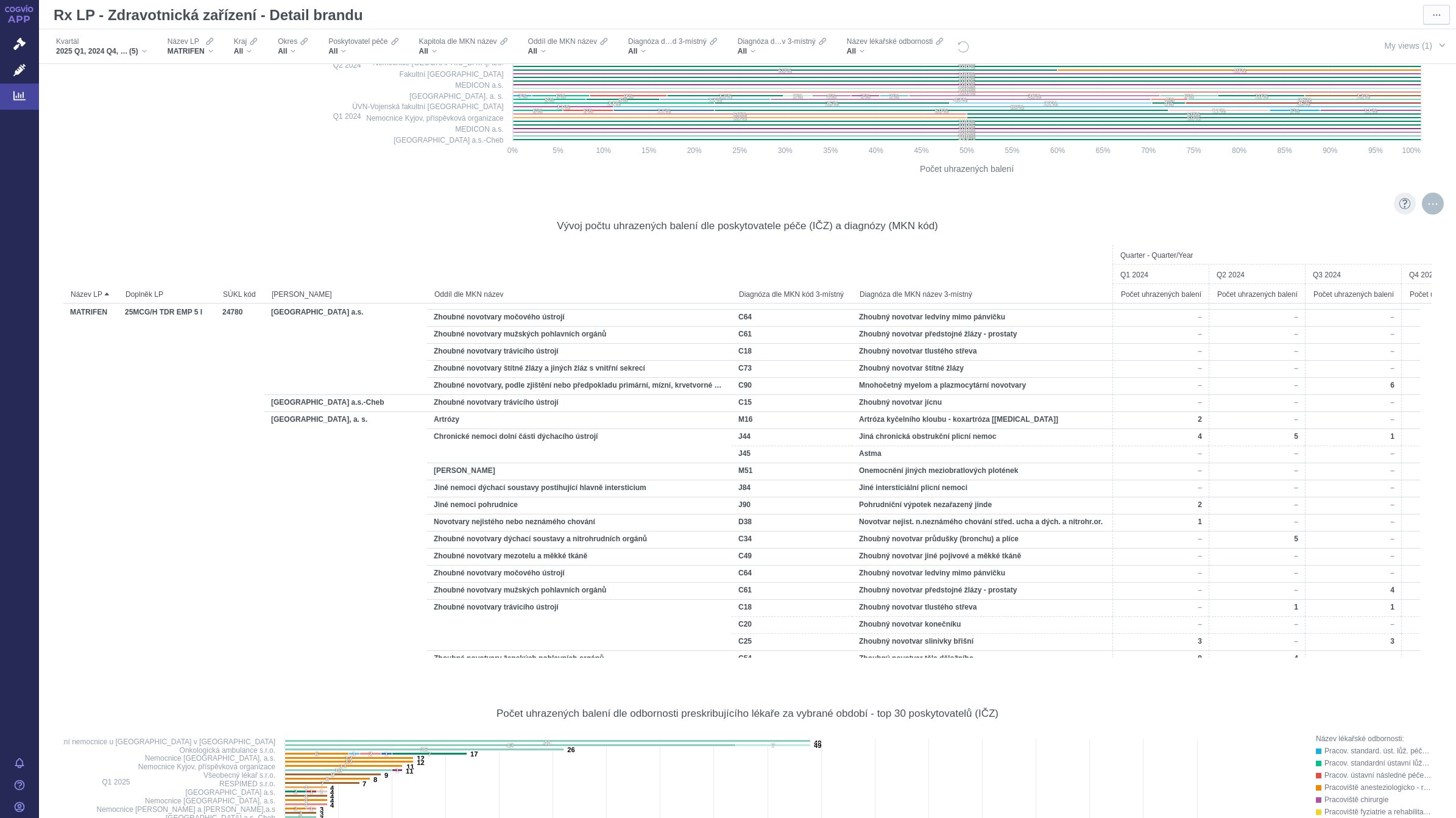
click at [1422, 205] on div "More actions" at bounding box center [1432, 203] width 22 height 22
click at [1375, 238] on div "Export" at bounding box center [1321, 230] width 151 height 19
click at [1326, 279] on div "Formatted (XLSX)" at bounding box center [1321, 279] width 151 height 16
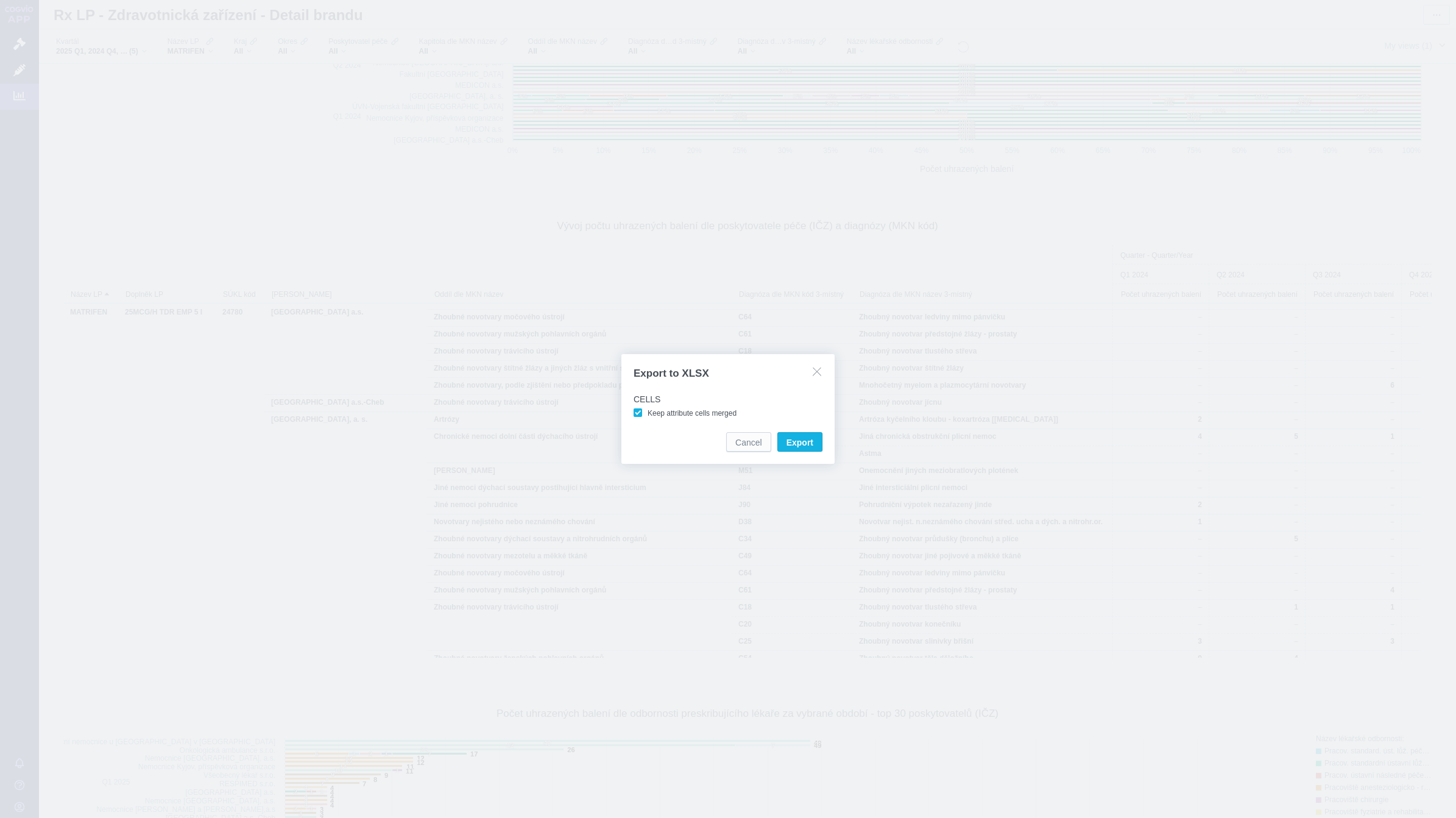
click at [648, 412] on span "Keep attribute cells merged" at bounding box center [692, 413] width 89 height 9
click at [646, 412] on input "Keep attribute cells merged" at bounding box center [649, 410] width 8 height 8
checkbox input "false"
click at [799, 444] on span "Export" at bounding box center [800, 442] width 27 height 12
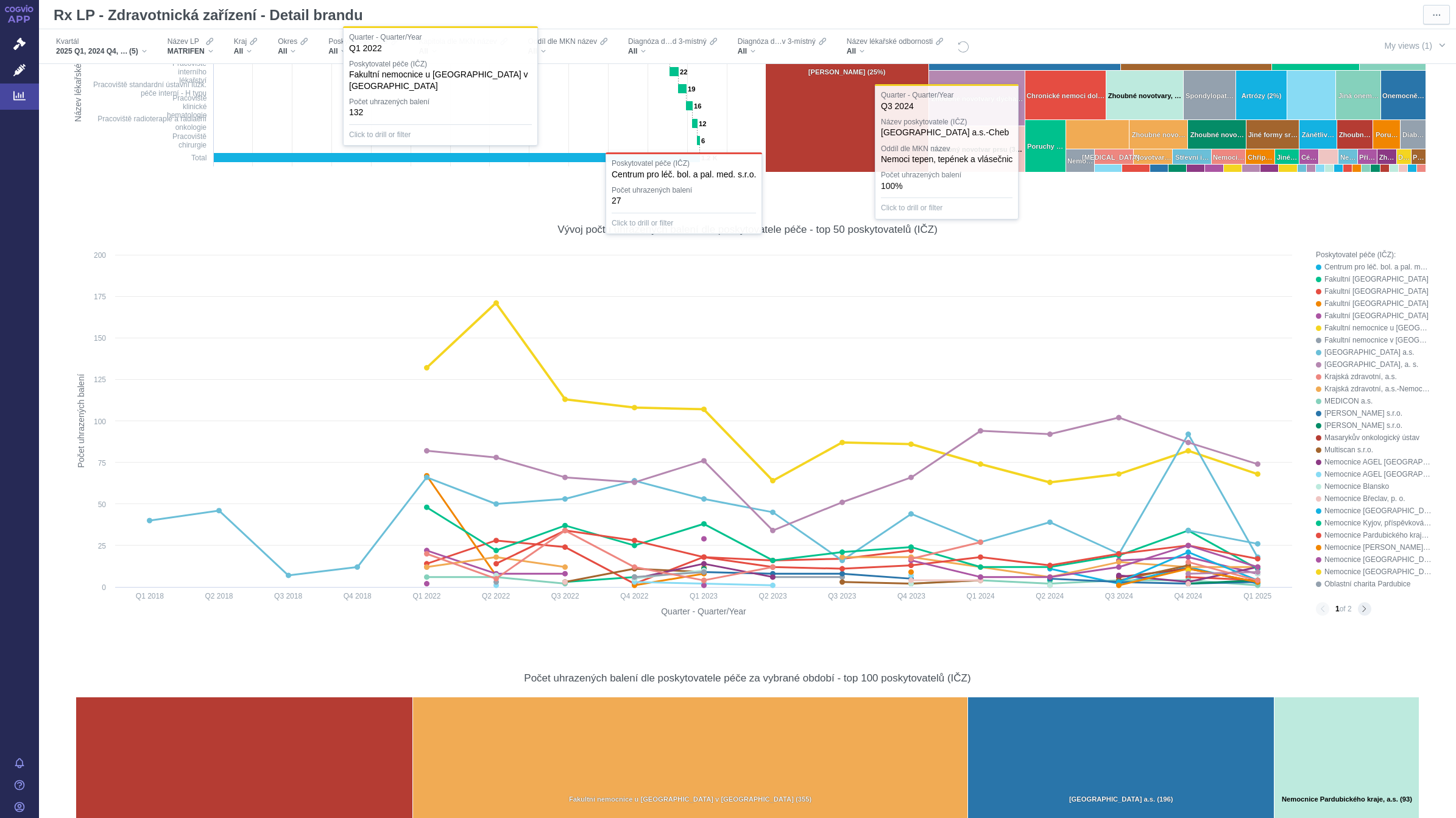
scroll to position [457, 0]
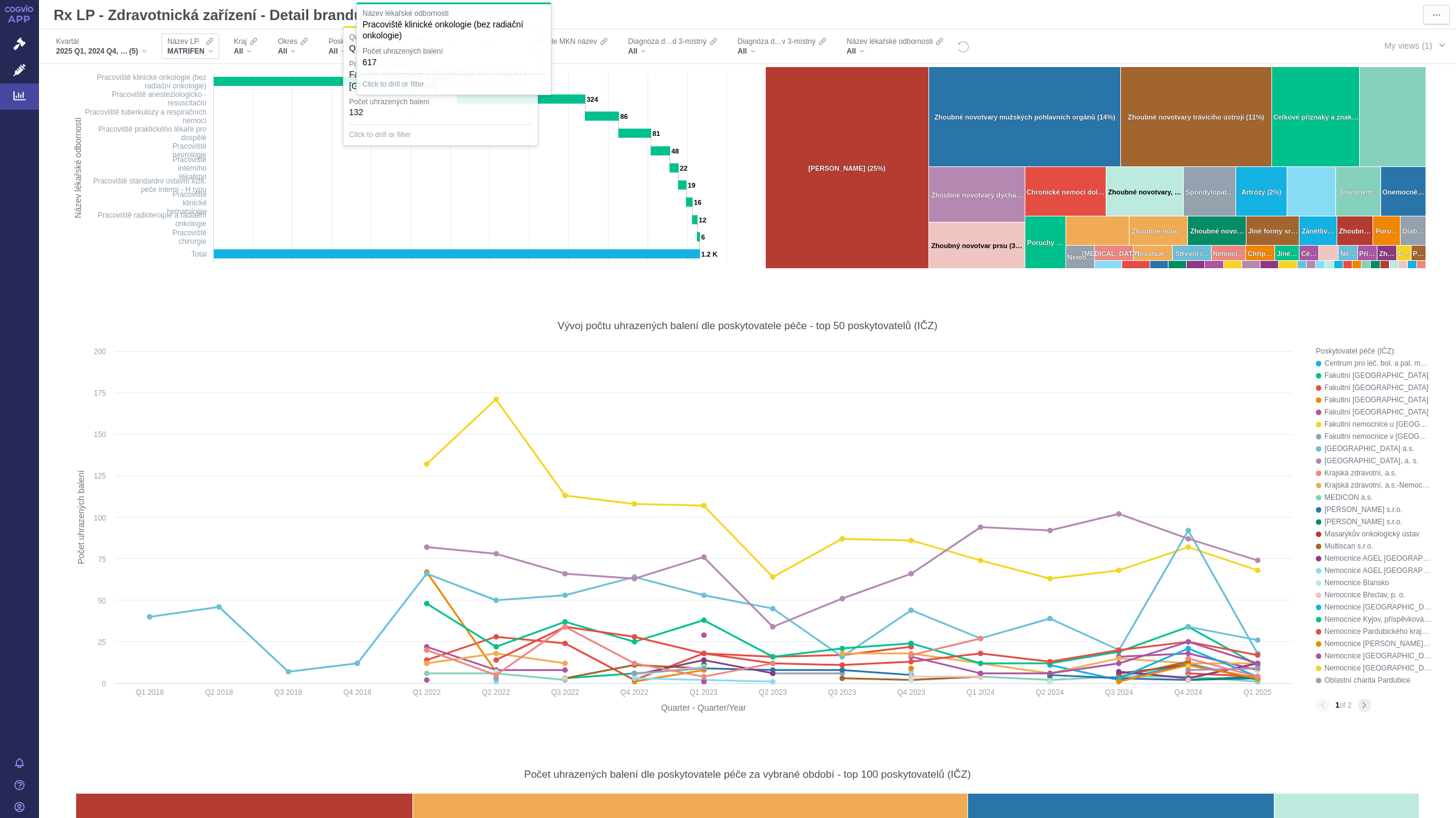
click at [205, 48] on div "MATRIFEN" at bounding box center [190, 51] width 46 height 10
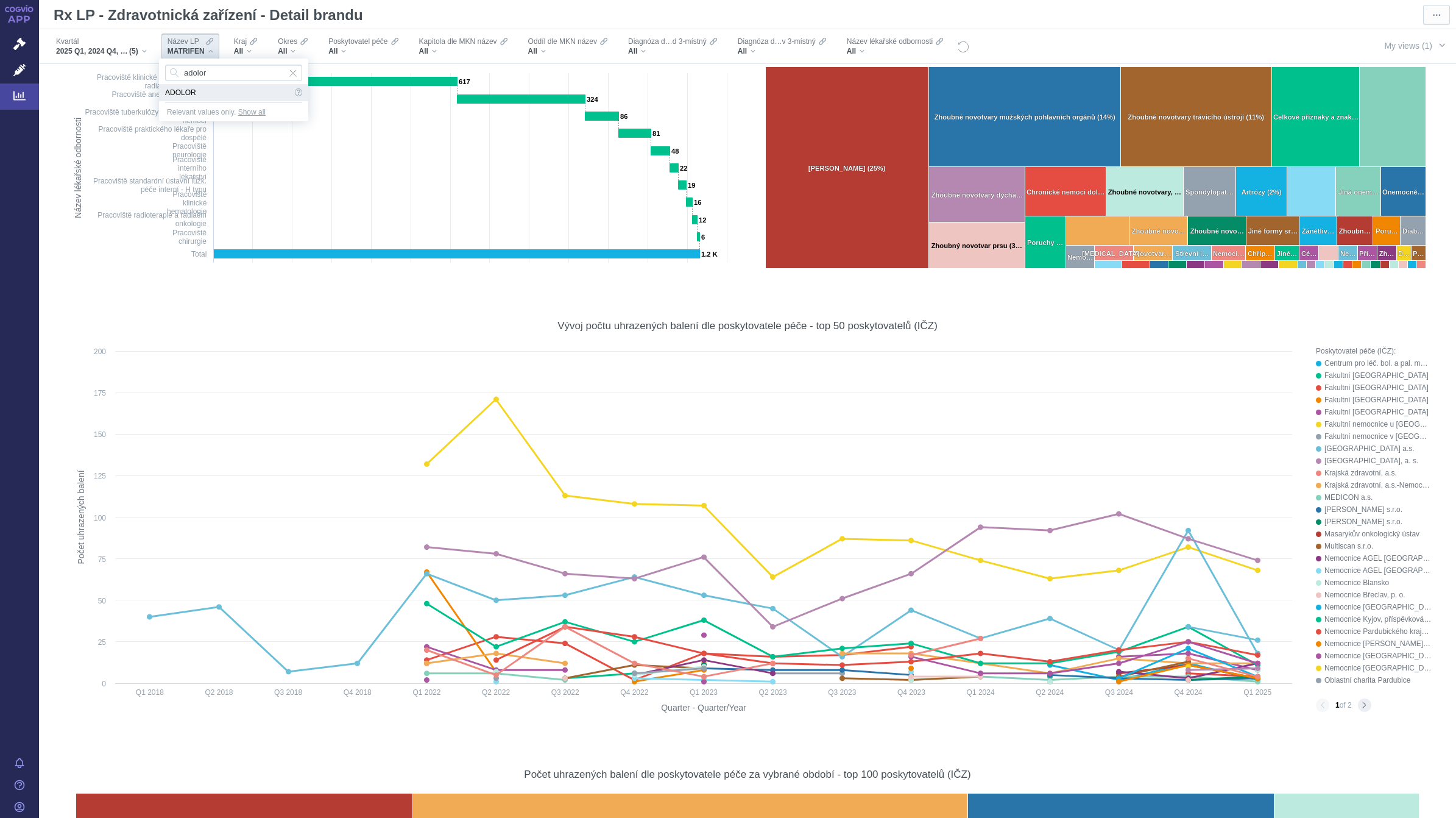
type input "adolor"
click at [180, 92] on span "ADOLOR" at bounding box center [228, 92] width 127 height 17
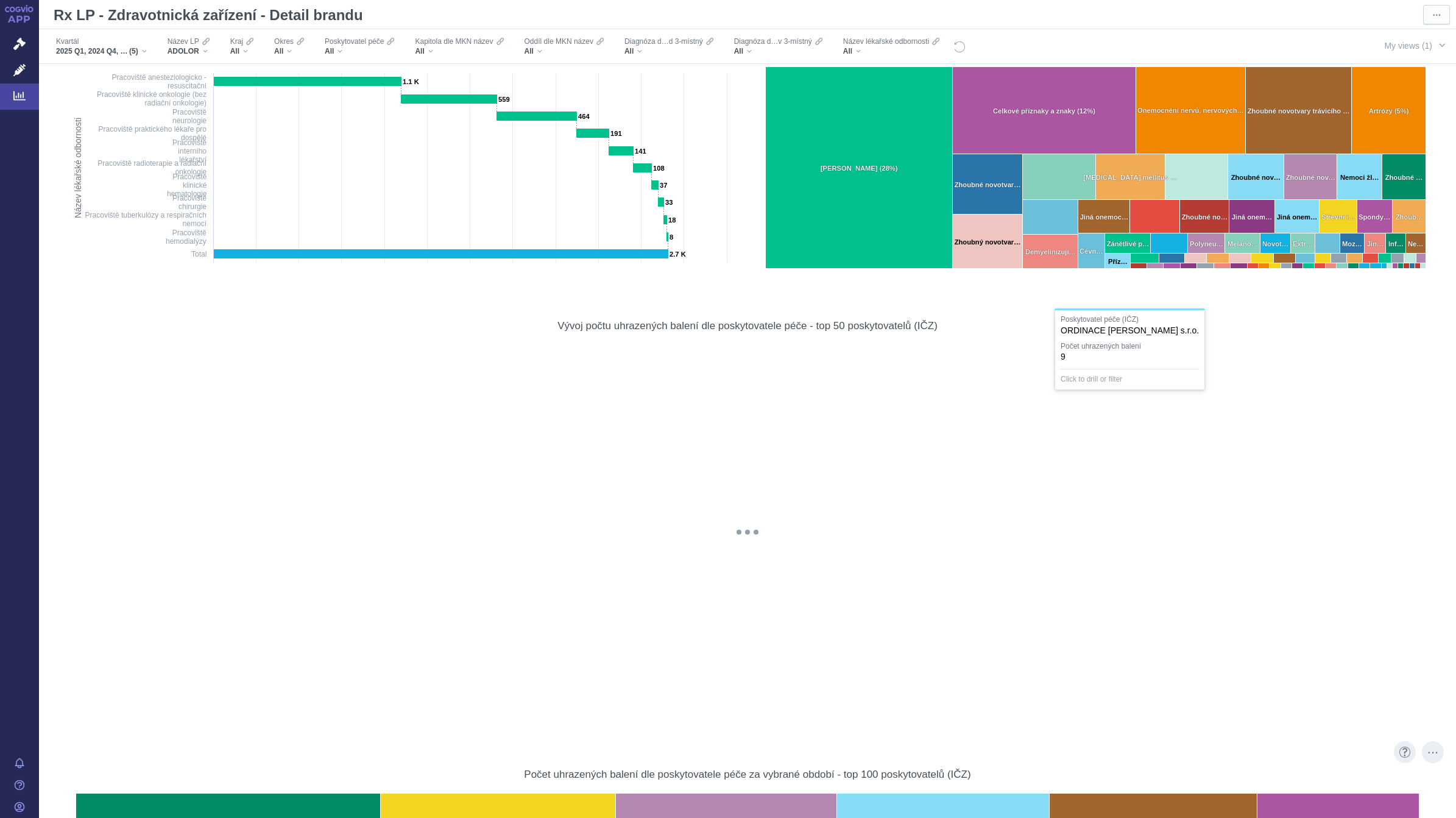
scroll to position [1523, 0]
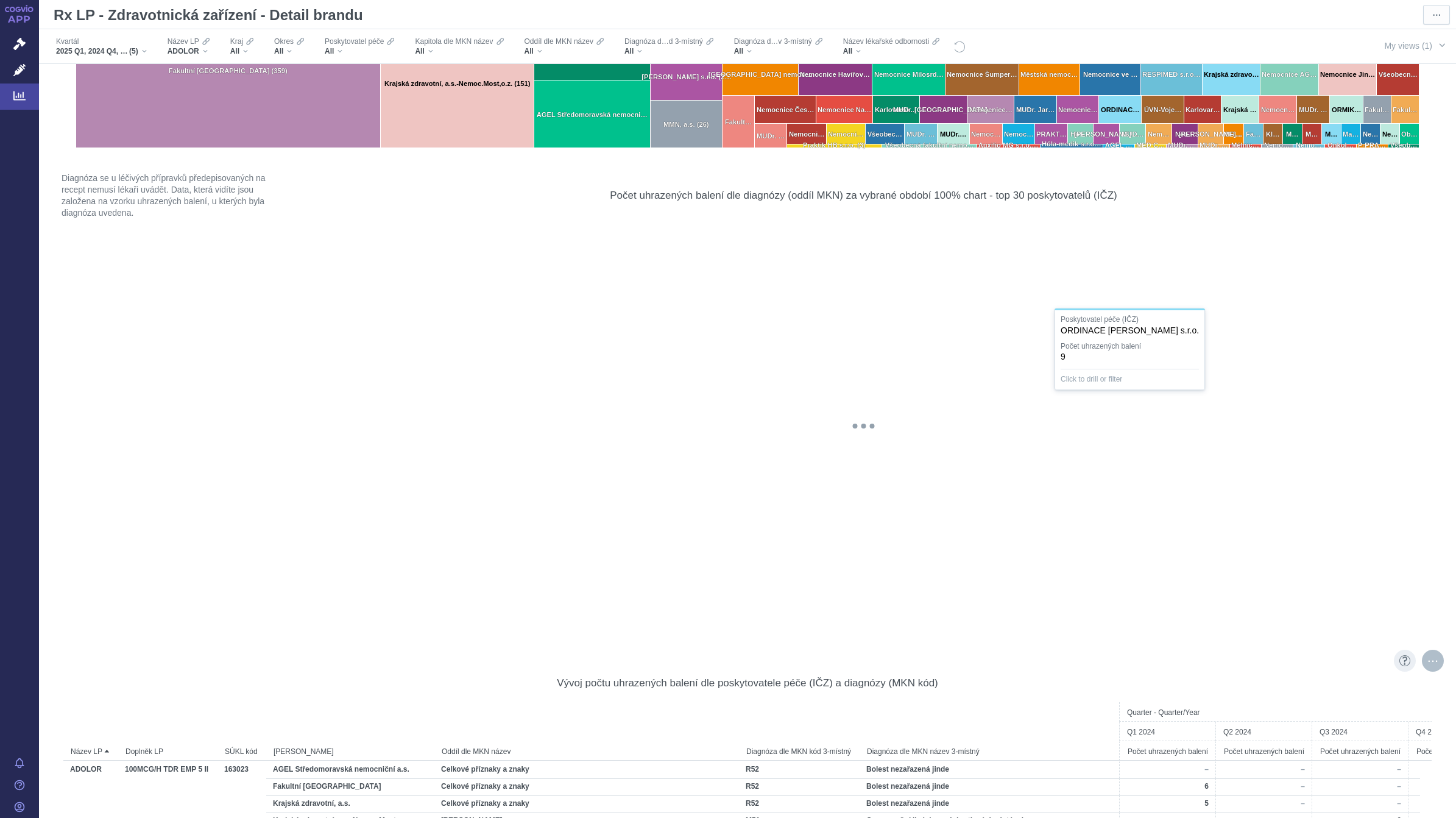
click at [1422, 650] on div "More actions" at bounding box center [1432, 660] width 22 height 22
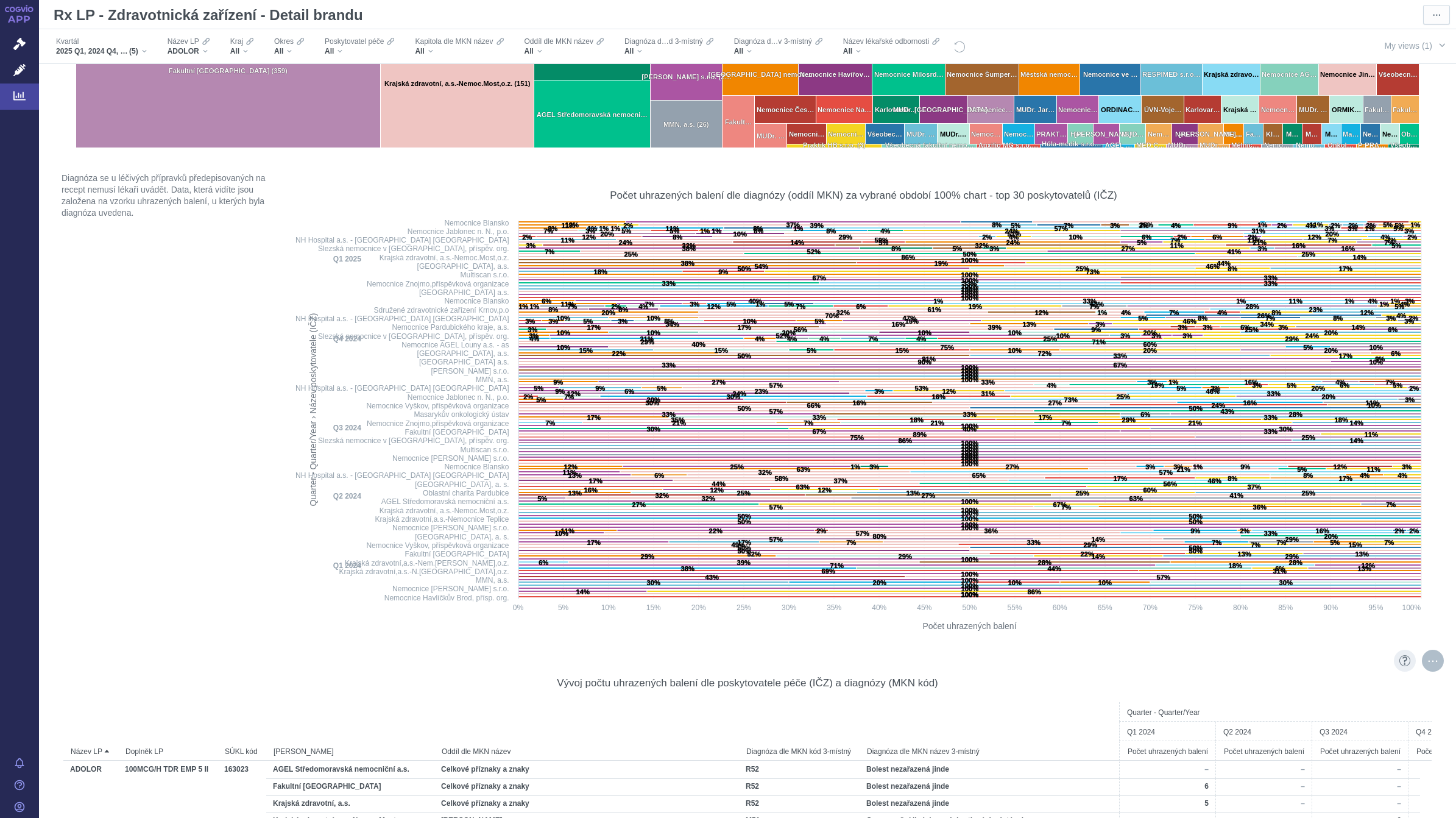
click at [1428, 650] on div "More actions" at bounding box center [1432, 660] width 22 height 22
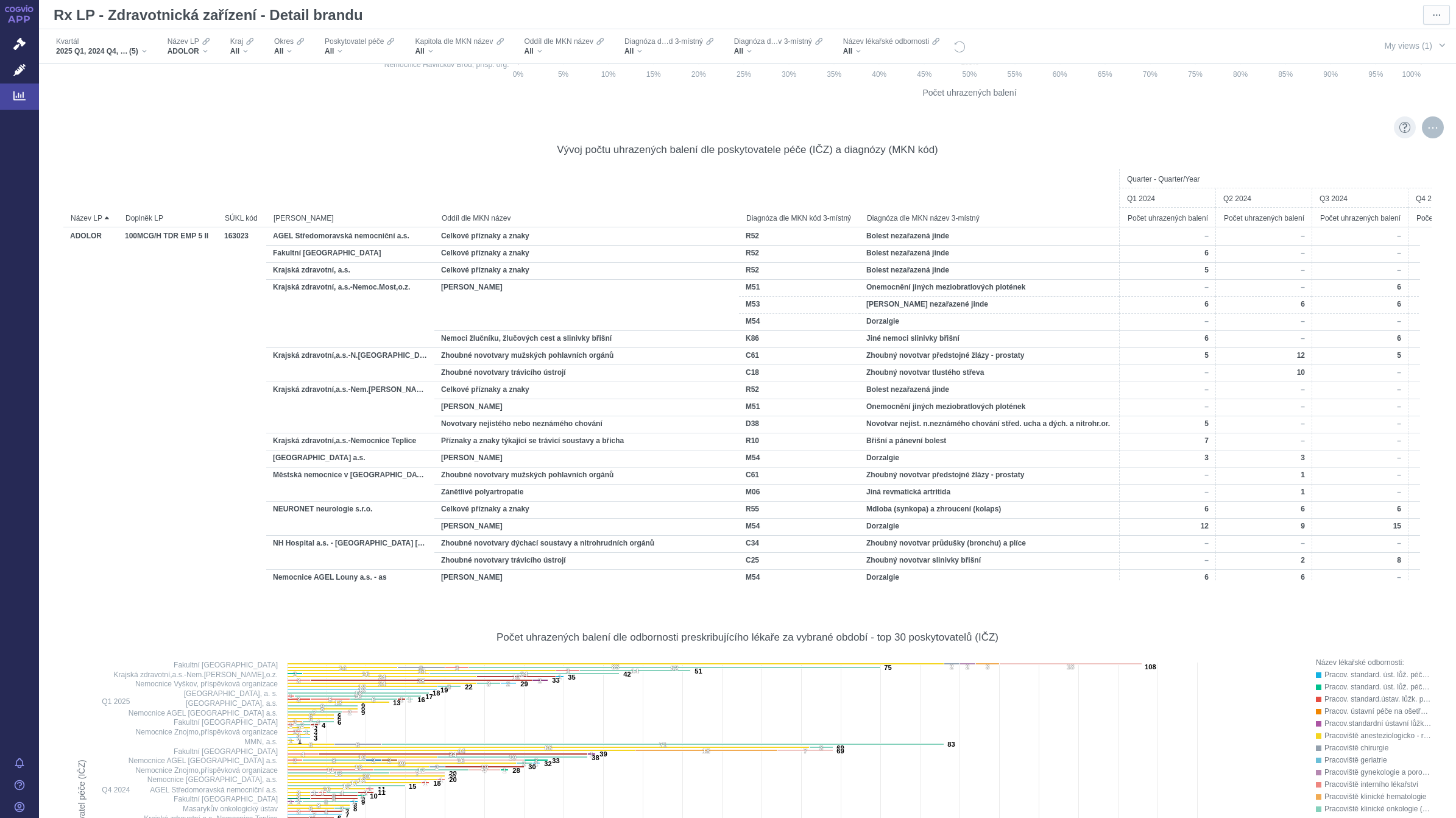
click at [1423, 130] on div "More actions" at bounding box center [1432, 127] width 22 height 22
click at [1341, 154] on span "Export" at bounding box center [1321, 155] width 133 height 12
click at [1298, 205] on div "Formatted (XLSX)" at bounding box center [1321, 203] width 151 height 16
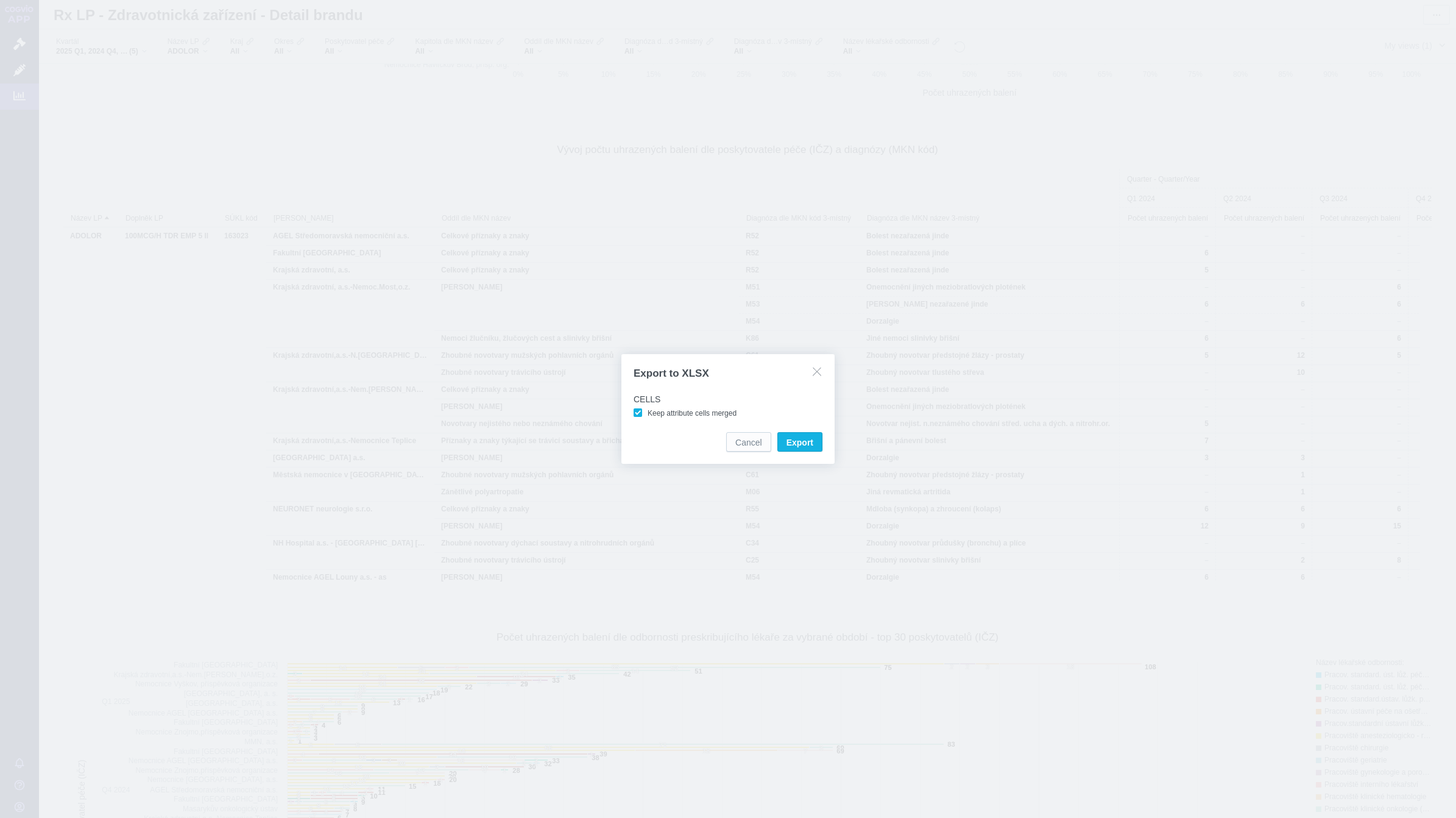
click at [648, 410] on span "Keep attribute cells merged" at bounding box center [692, 413] width 89 height 9
click at [646, 410] on input "Keep attribute cells merged" at bounding box center [649, 410] width 8 height 8
checkbox input "false"
click at [798, 444] on span "Export" at bounding box center [800, 442] width 27 height 12
